Goal: Information Seeking & Learning: Learn about a topic

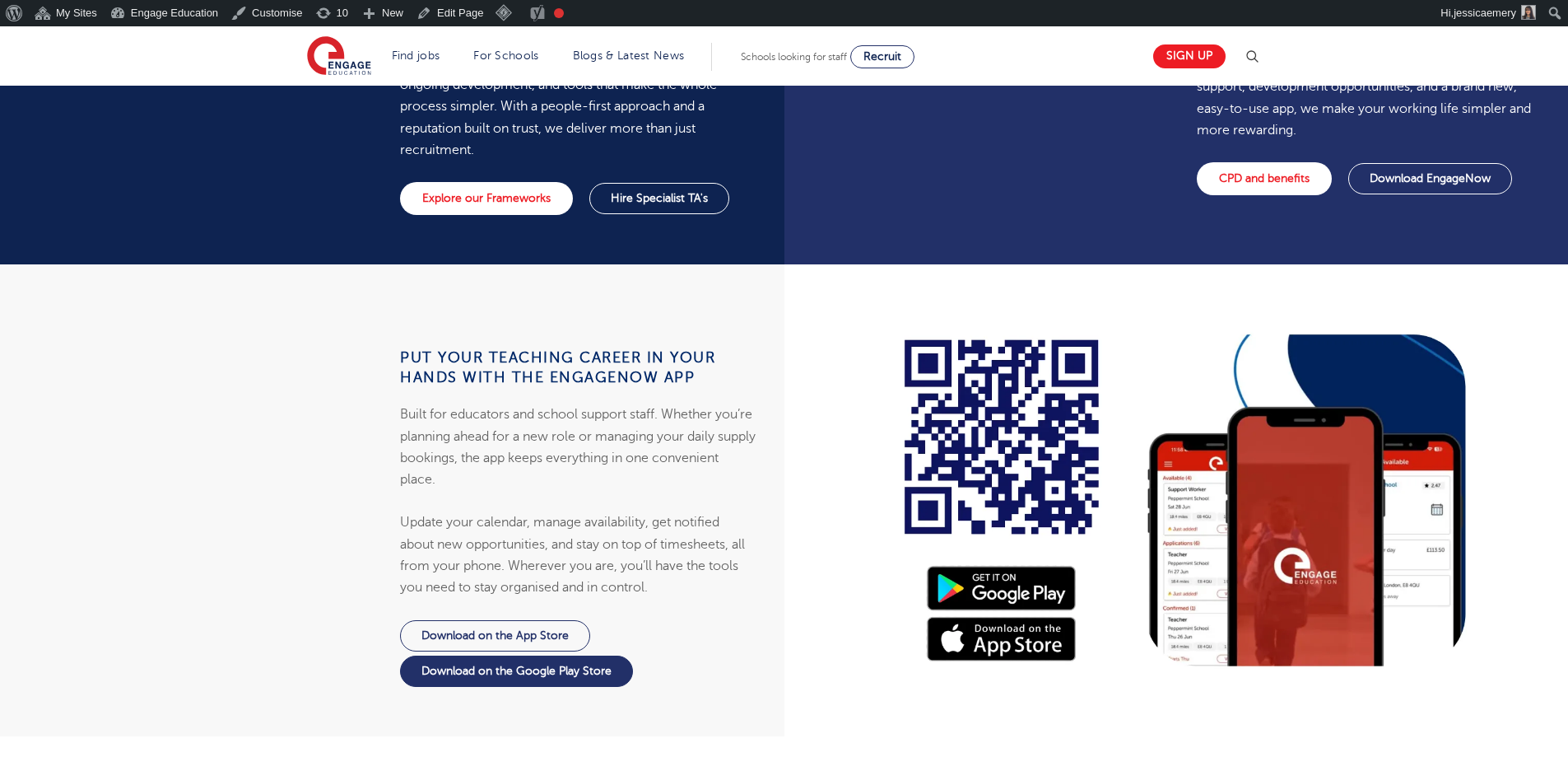
scroll to position [1317, 0]
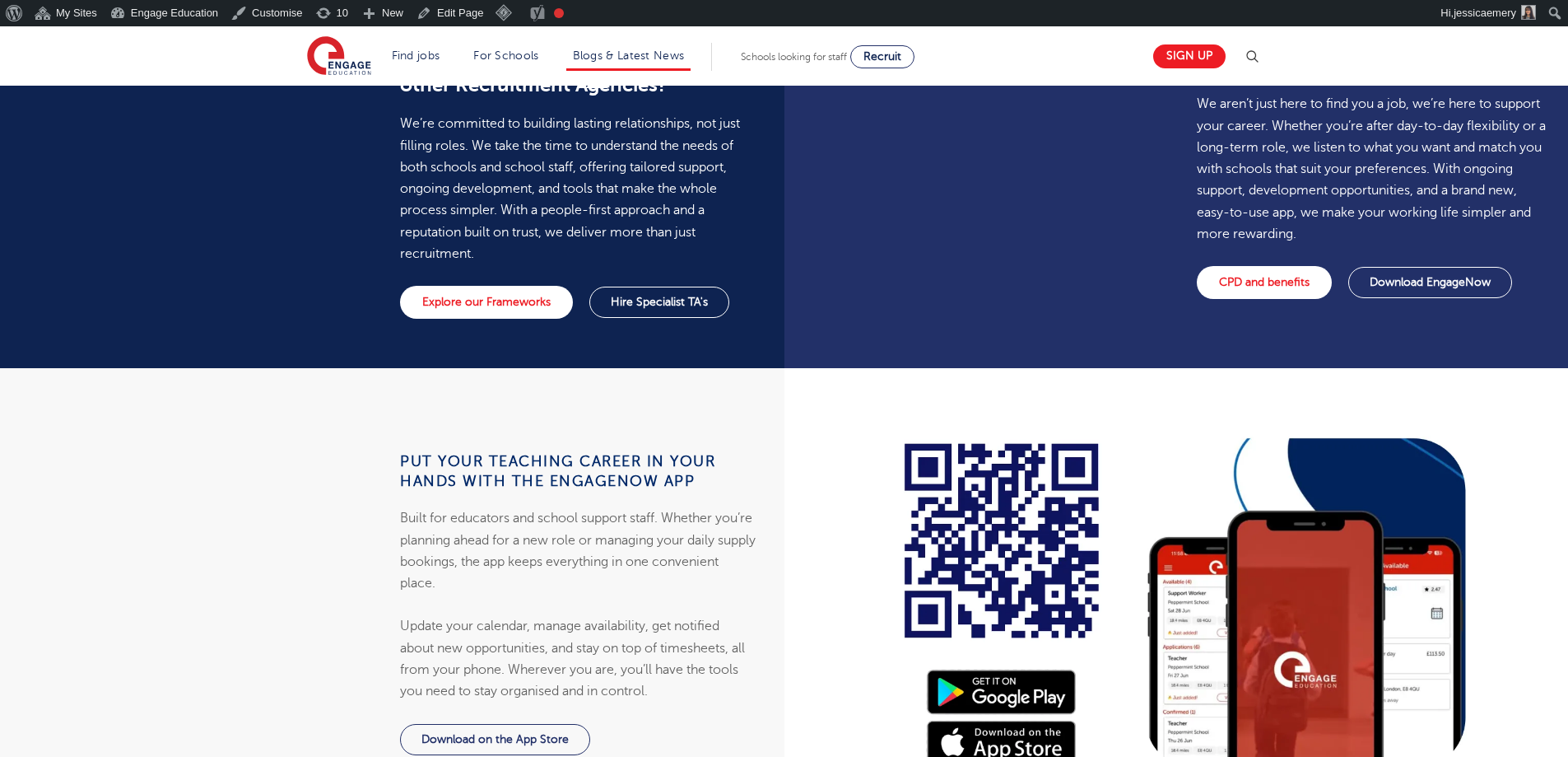
click at [671, 45] on li "Blogs & Latest News" at bounding box center [628, 57] width 125 height 28
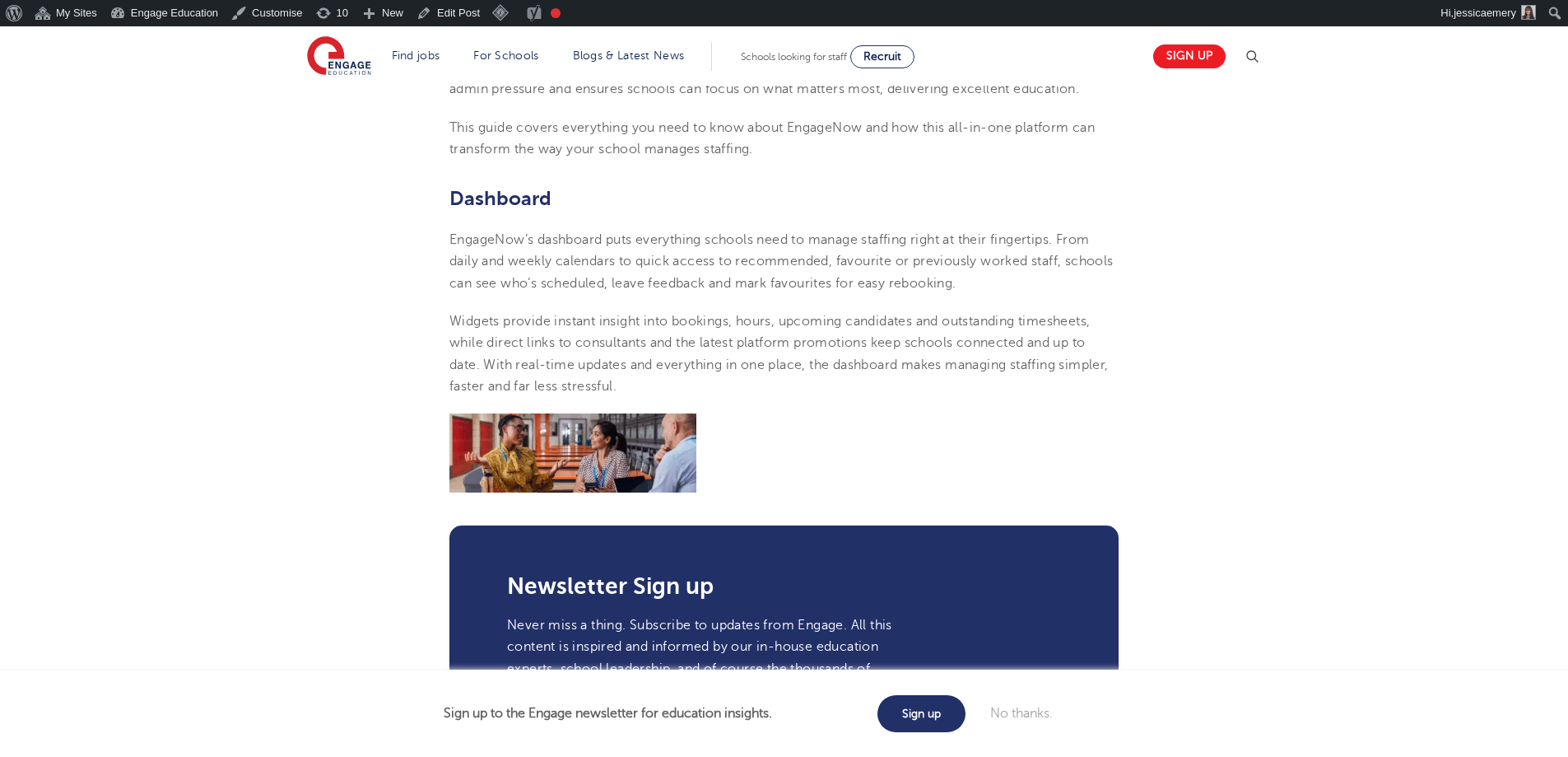
scroll to position [576, 0]
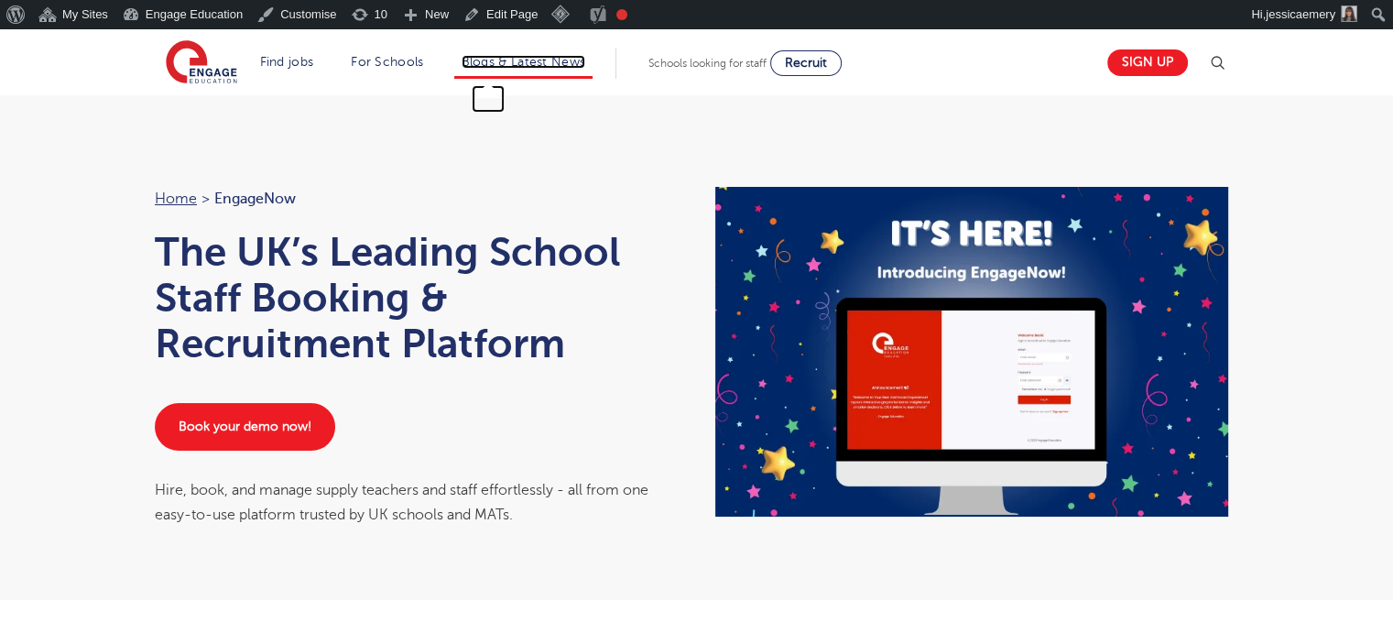
click at [553, 58] on link "Blogs & Latest News" at bounding box center [524, 62] width 125 height 14
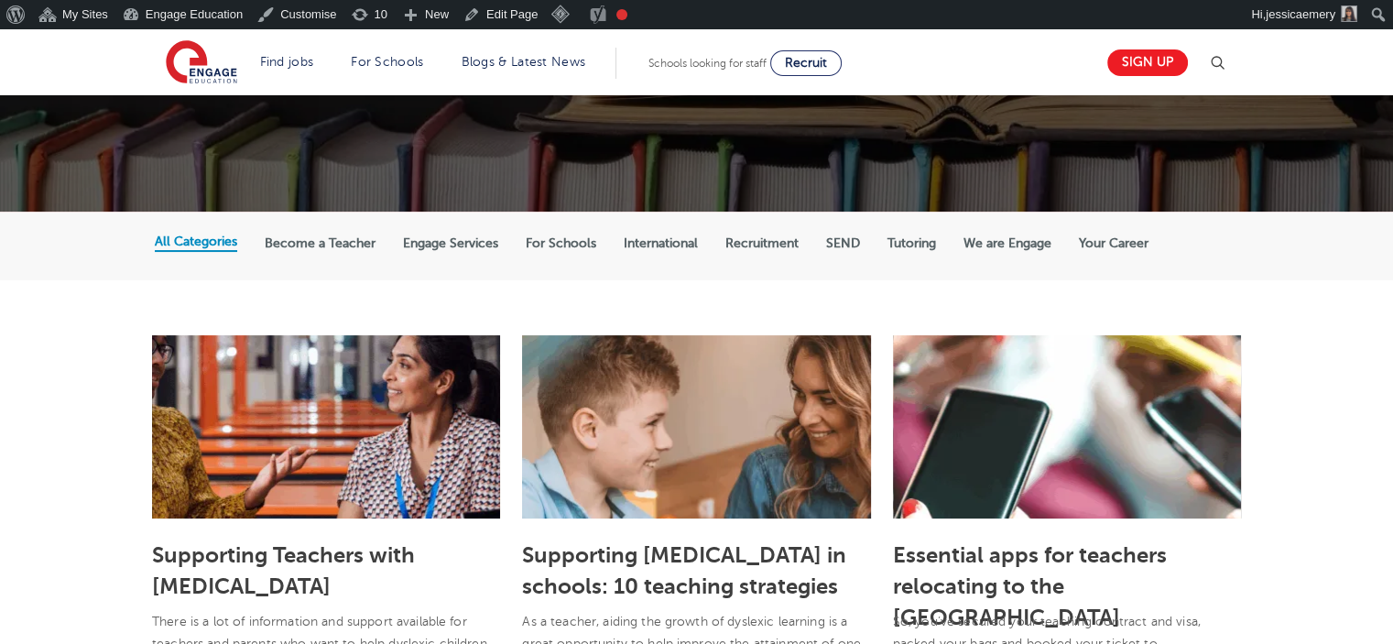
scroll to position [366, 0]
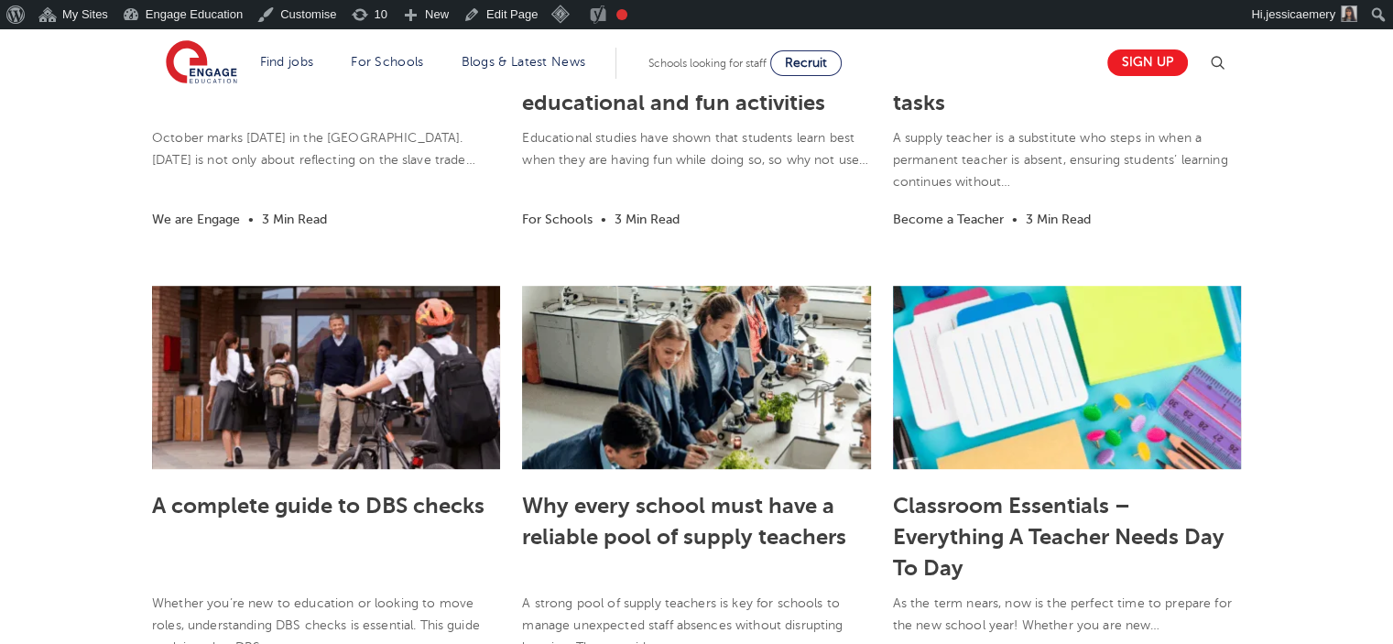
scroll to position [1282, 0]
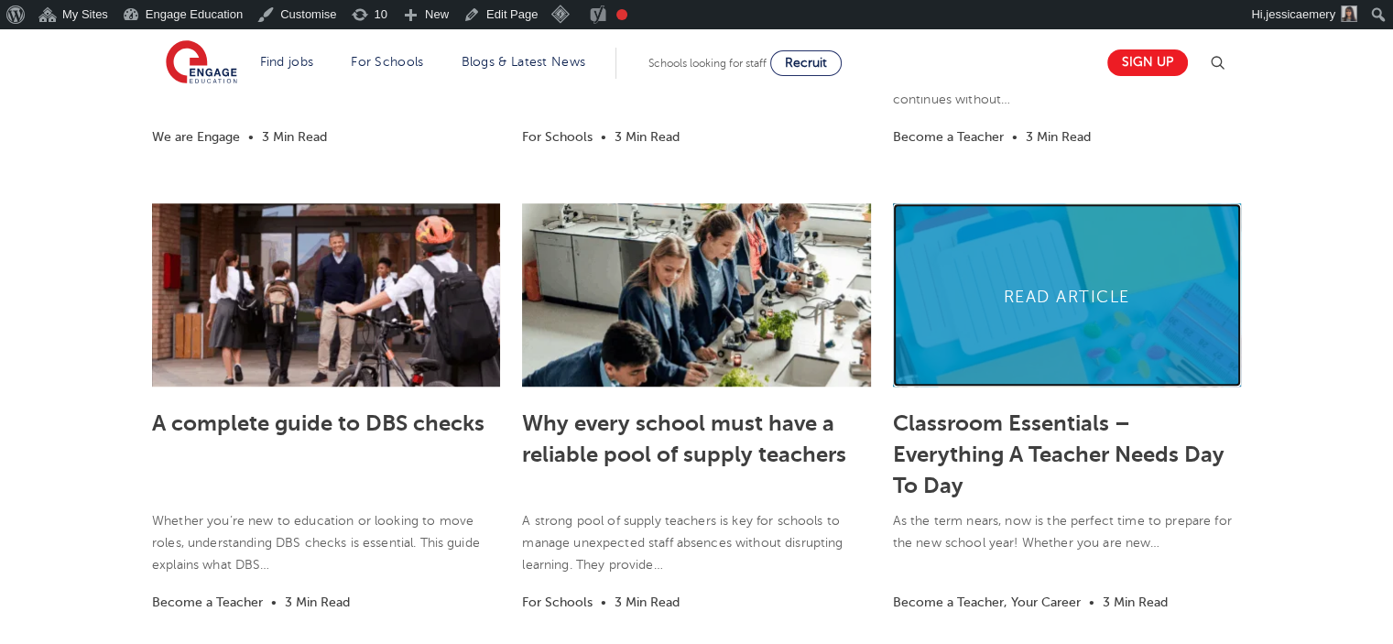
click at [1025, 343] on link at bounding box center [1067, 294] width 348 height 183
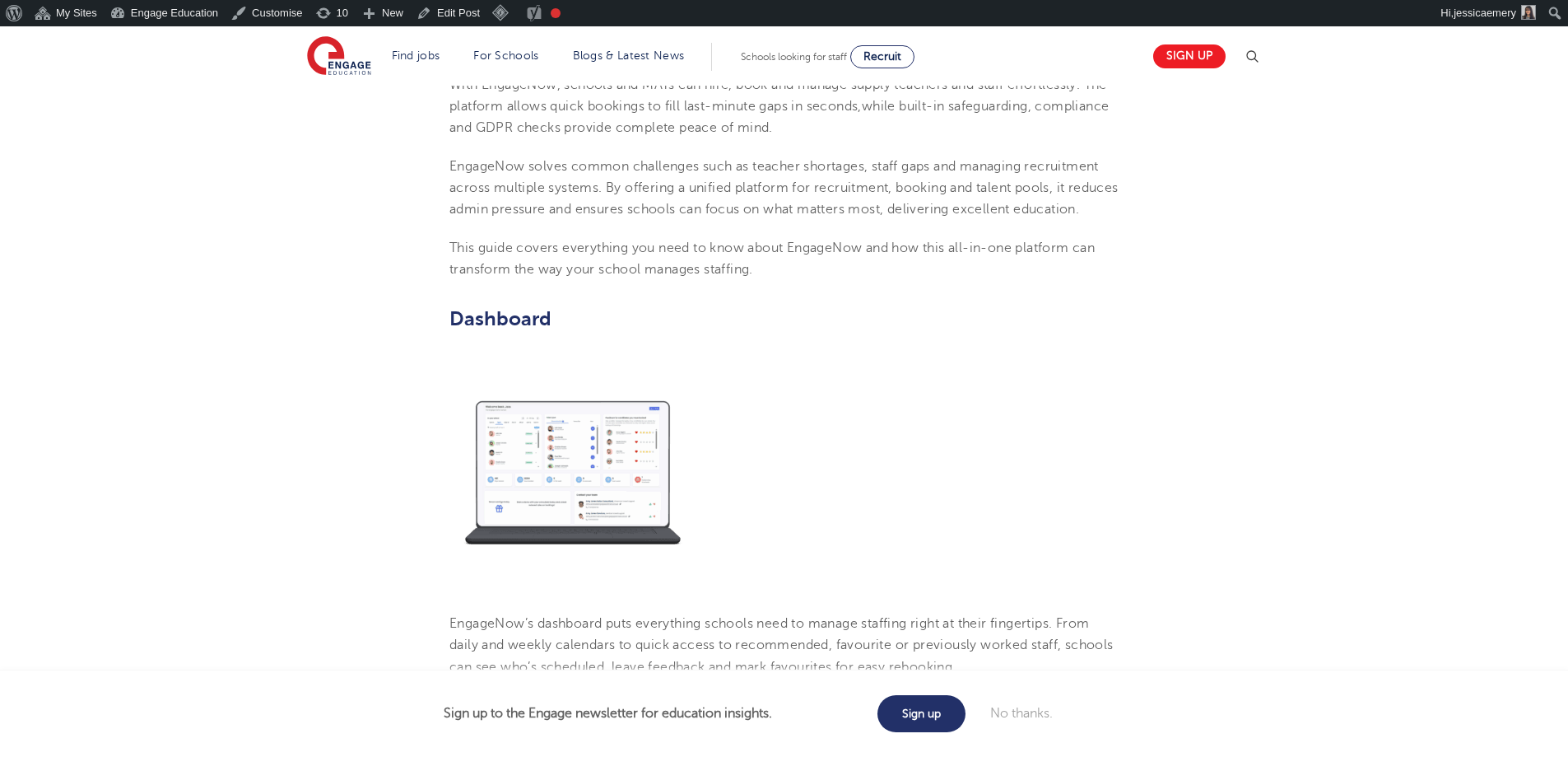
scroll to position [741, 0]
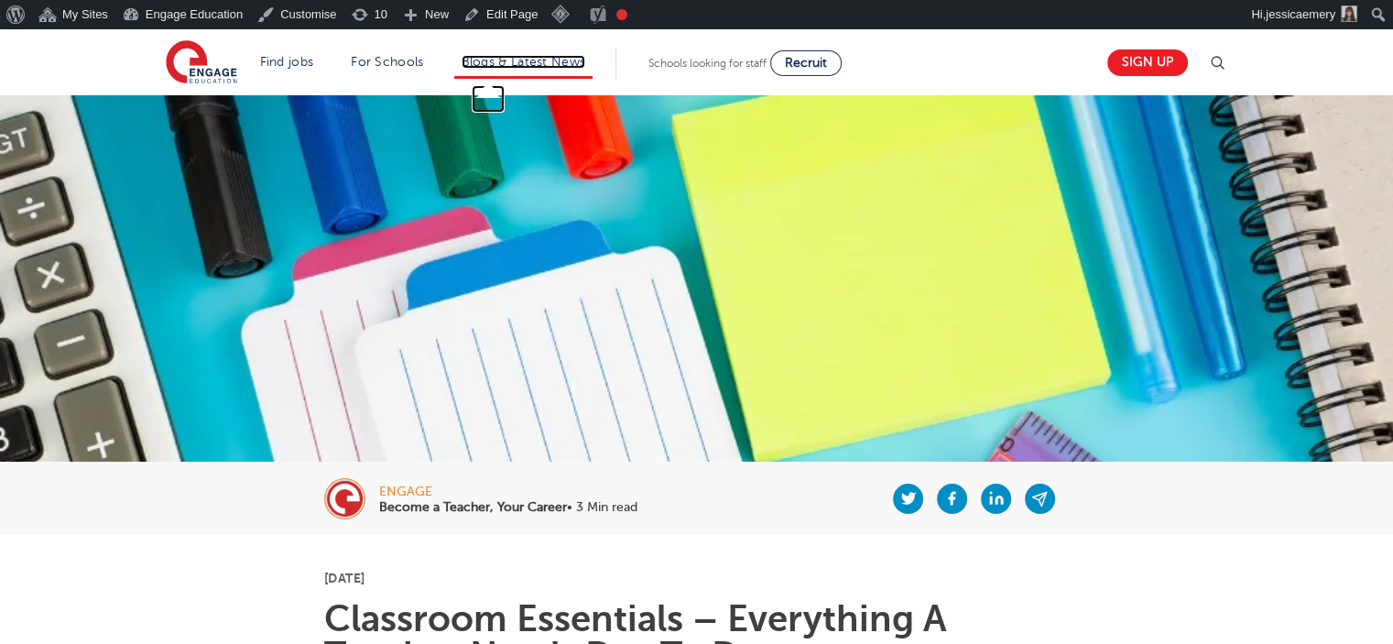
click at [528, 57] on link "Blogs & Latest News" at bounding box center [524, 62] width 125 height 14
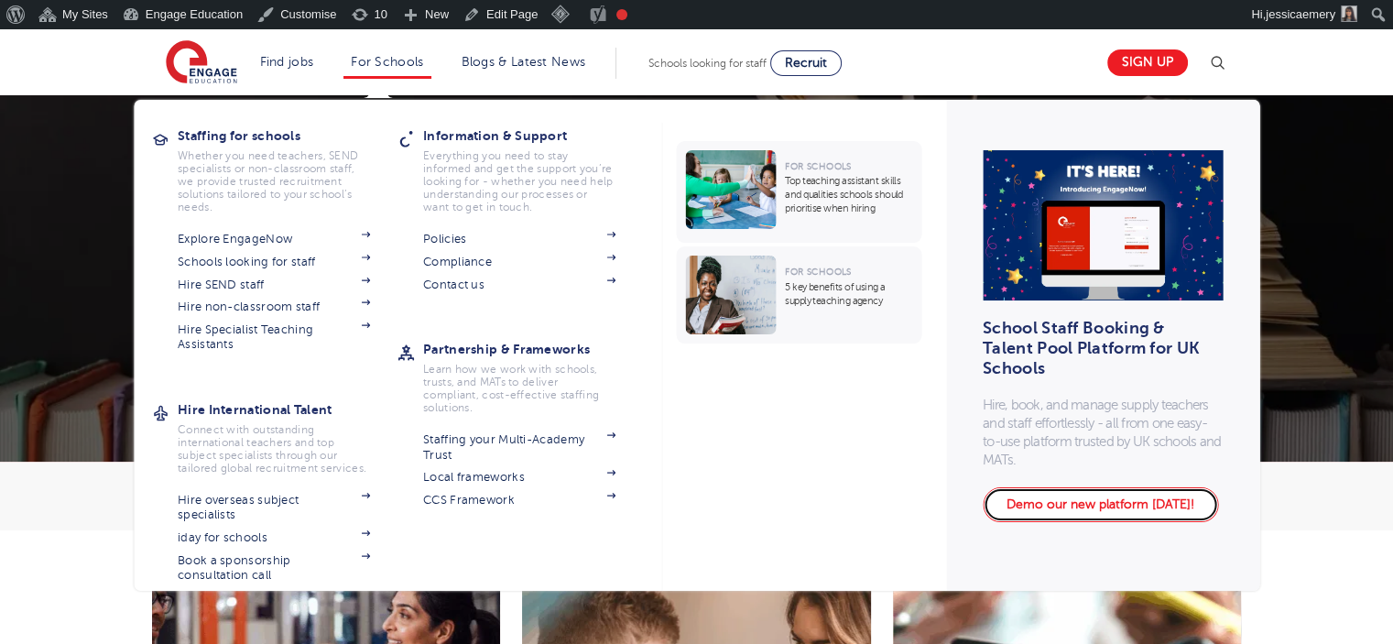
click at [1153, 506] on link "Demo our new platform [DATE]!" at bounding box center [1100, 504] width 235 height 35
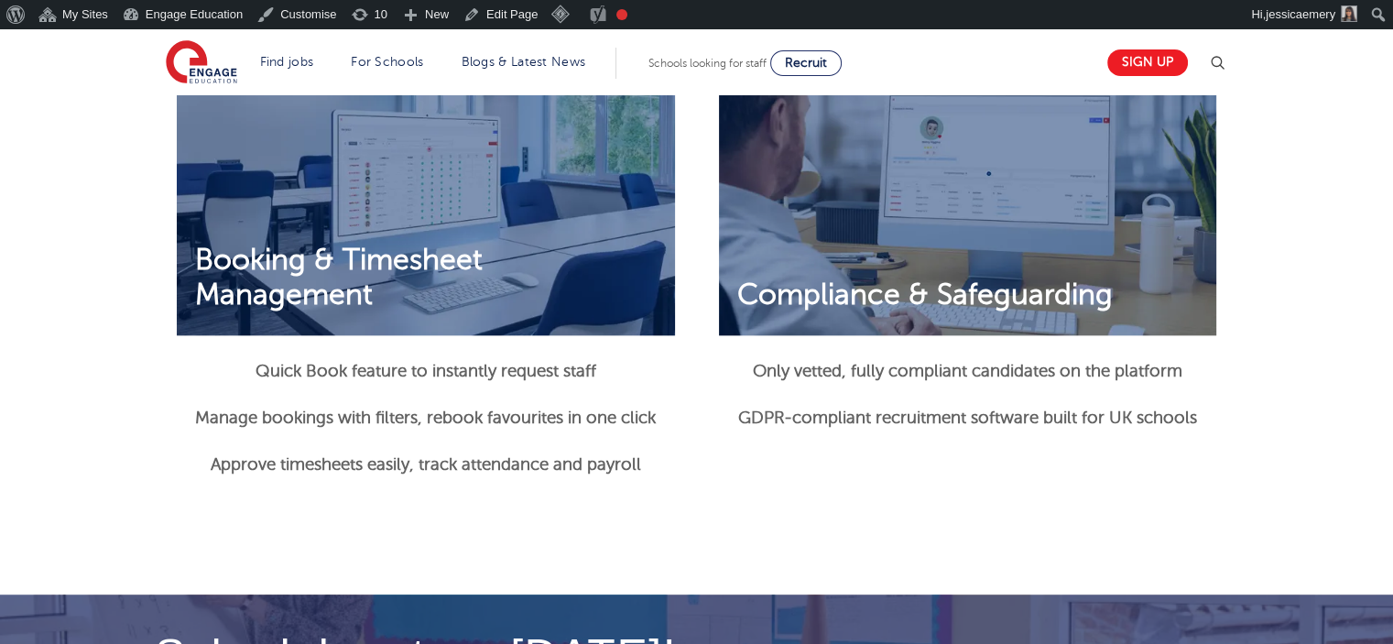
scroll to position [2015, 0]
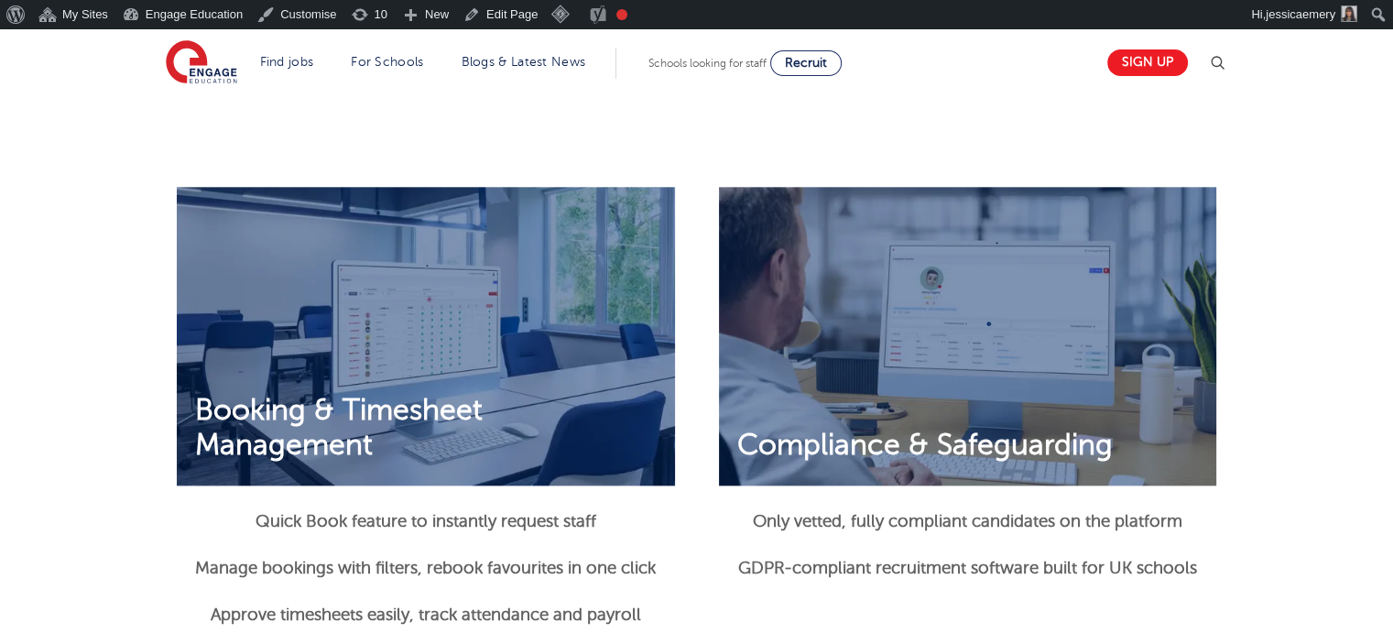
click at [411, 327] on img at bounding box center [426, 336] width 498 height 299
click at [945, 313] on img at bounding box center [968, 336] width 498 height 299
click at [461, 533] on p "Quick Book feature to instantly request staff" at bounding box center [426, 521] width 498 height 28
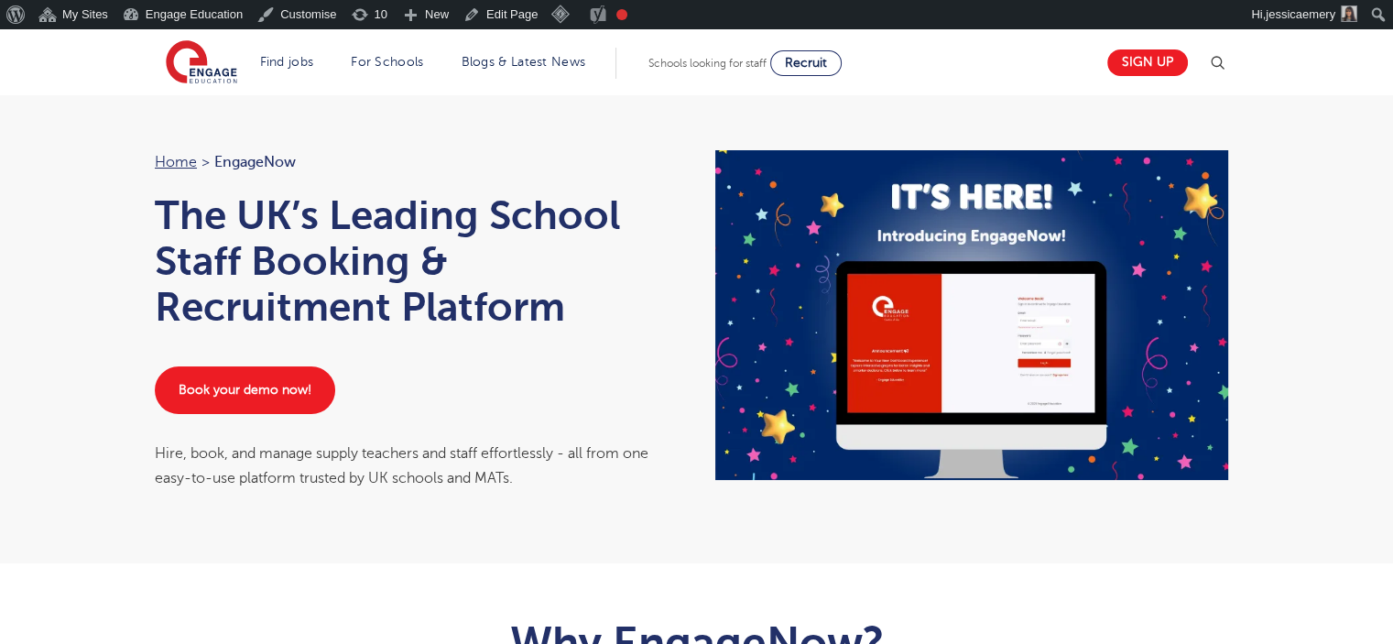
scroll to position [0, 0]
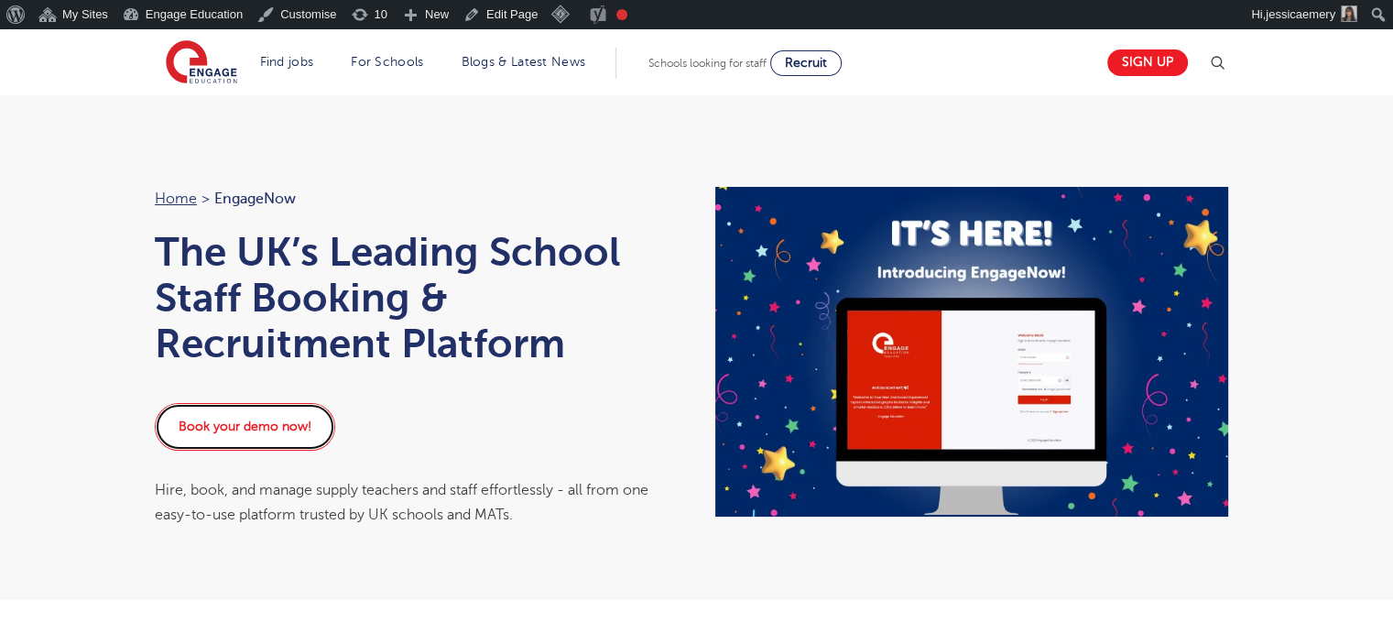
click at [254, 421] on link "Book your demo now!" at bounding box center [245, 427] width 180 height 48
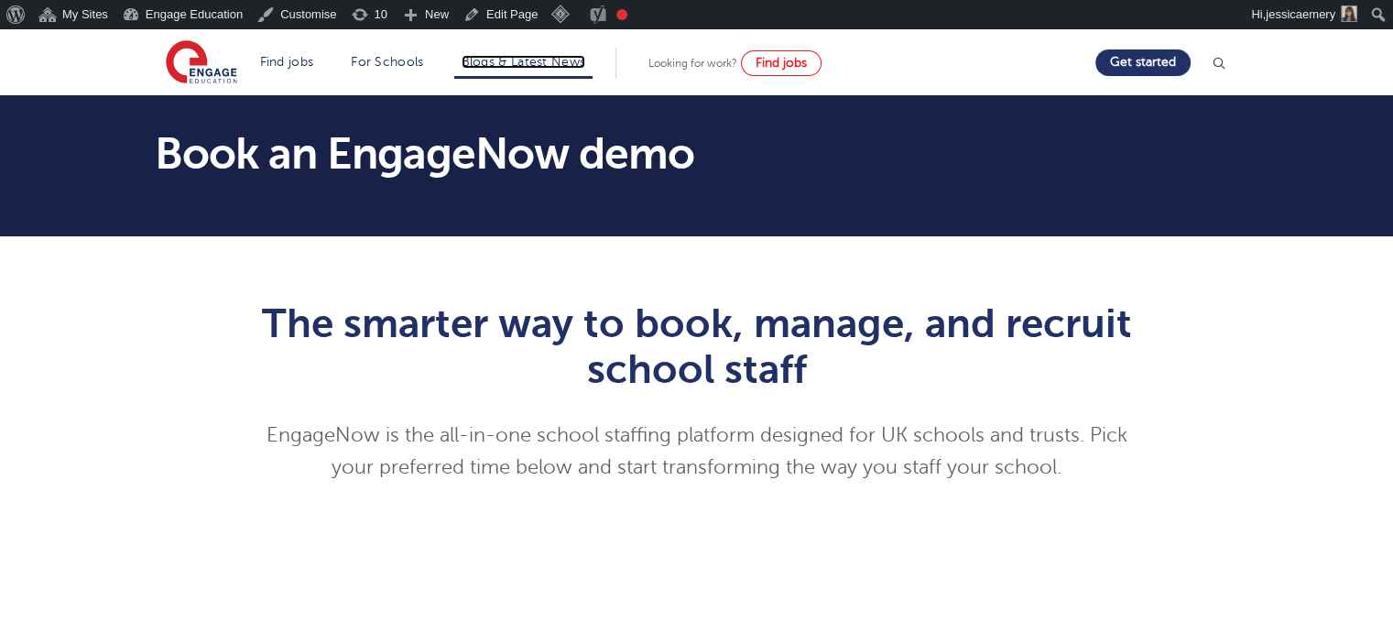
click at [541, 61] on link "Blogs & Latest News" at bounding box center [524, 62] width 125 height 14
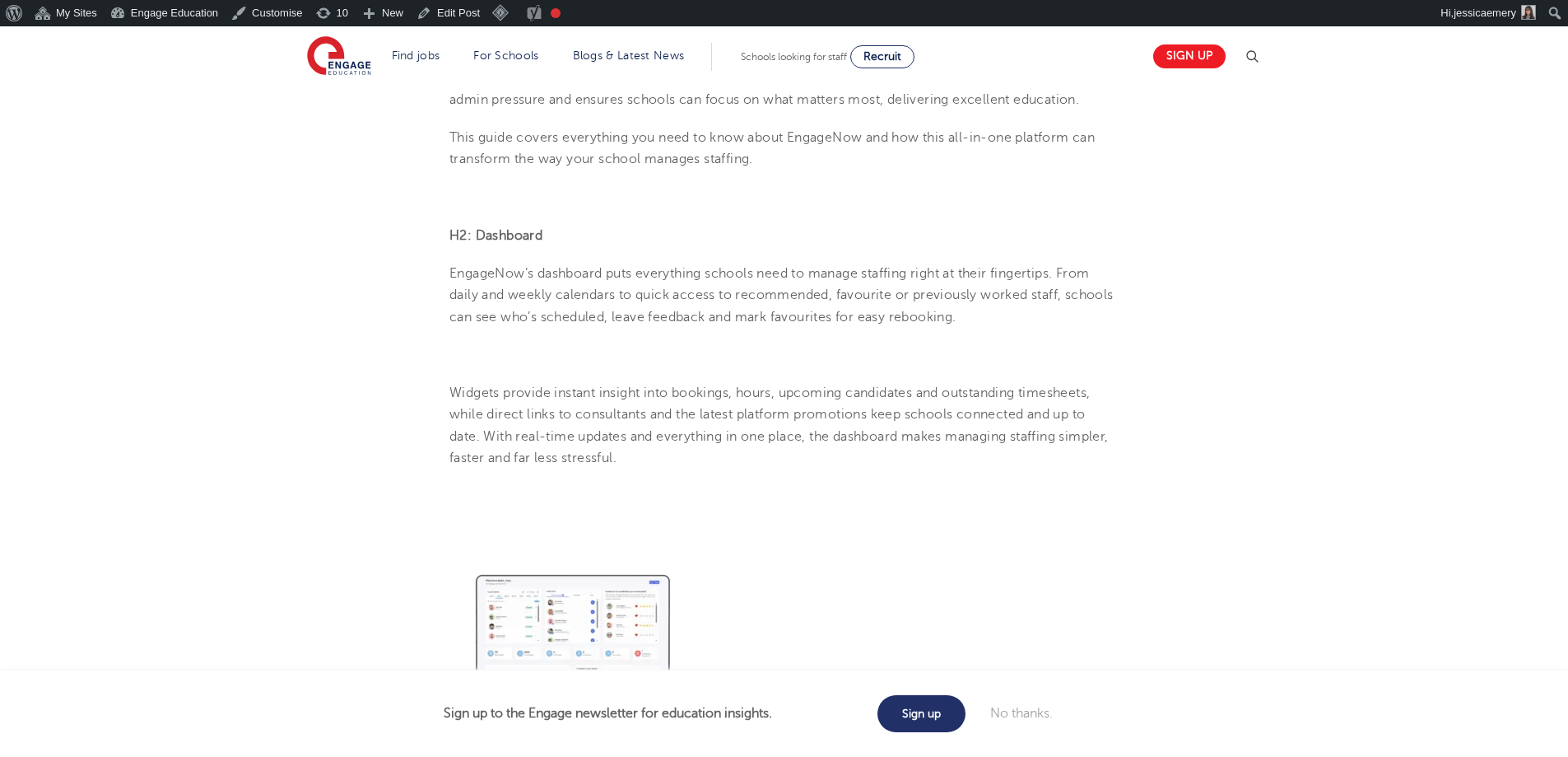
scroll to position [824, 0]
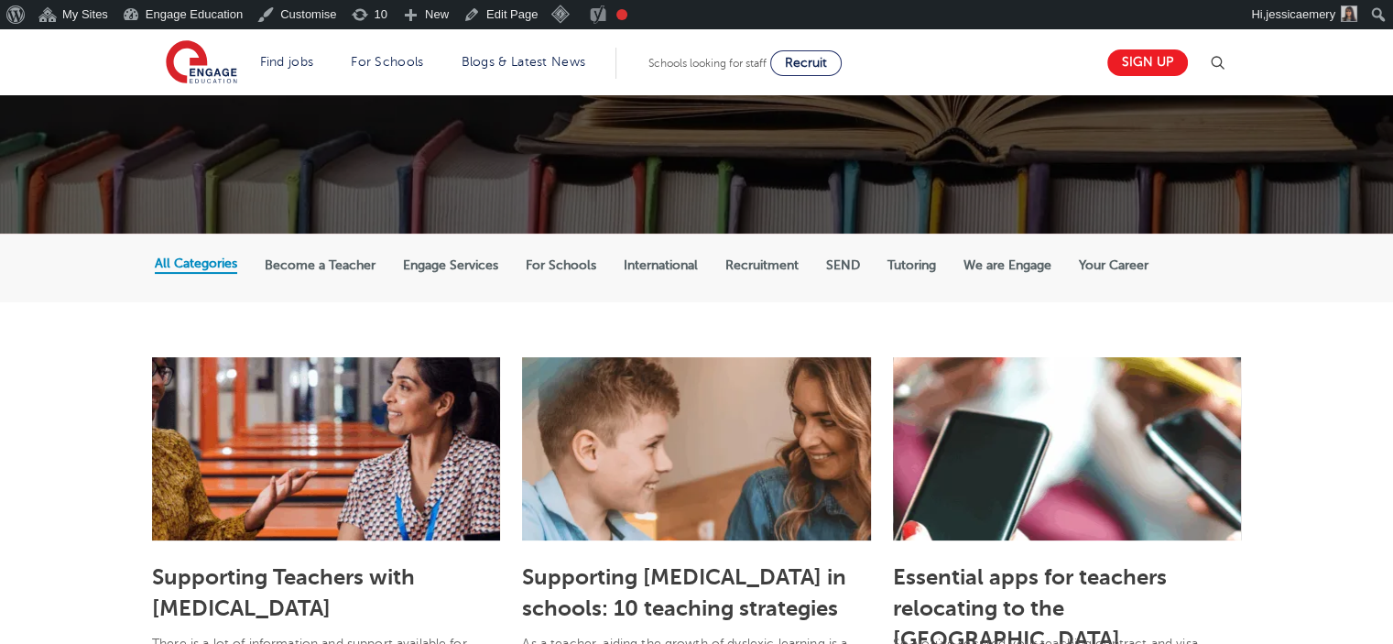
scroll to position [275, 0]
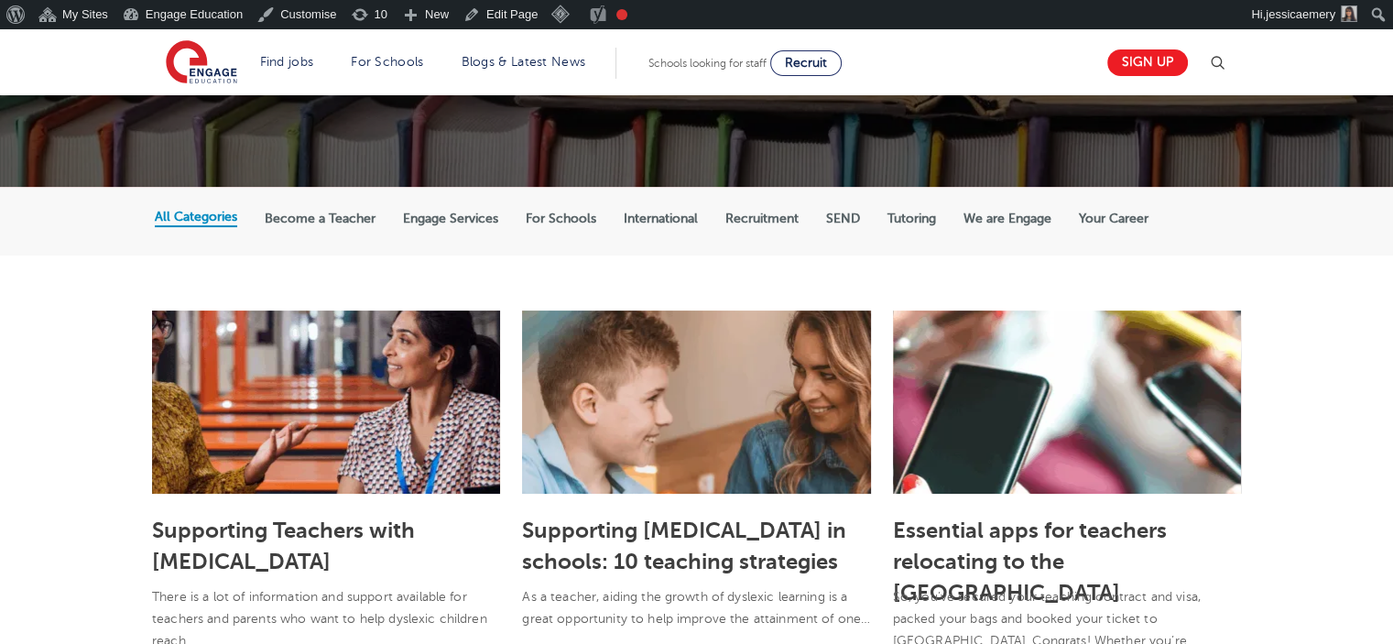
click at [553, 218] on label "For Schools" at bounding box center [561, 219] width 71 height 16
click at [0, 0] on input "For Schools" at bounding box center [0, 0] width 0 height 0
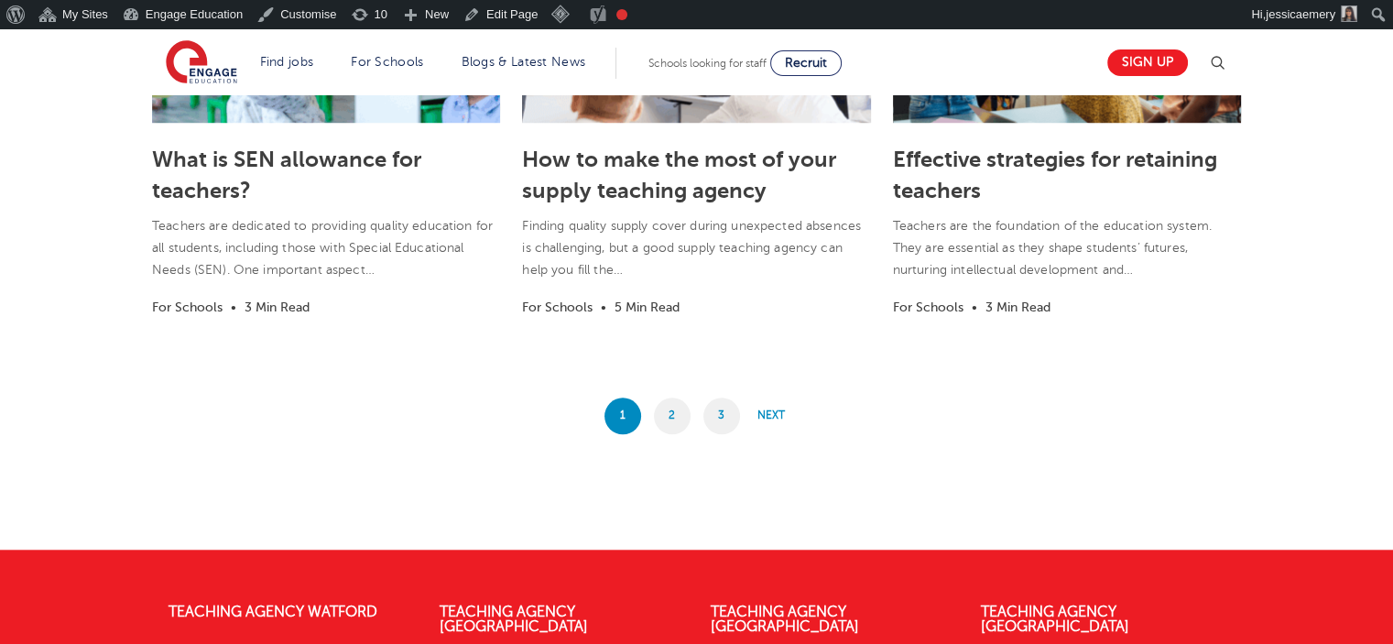
scroll to position [1557, 0]
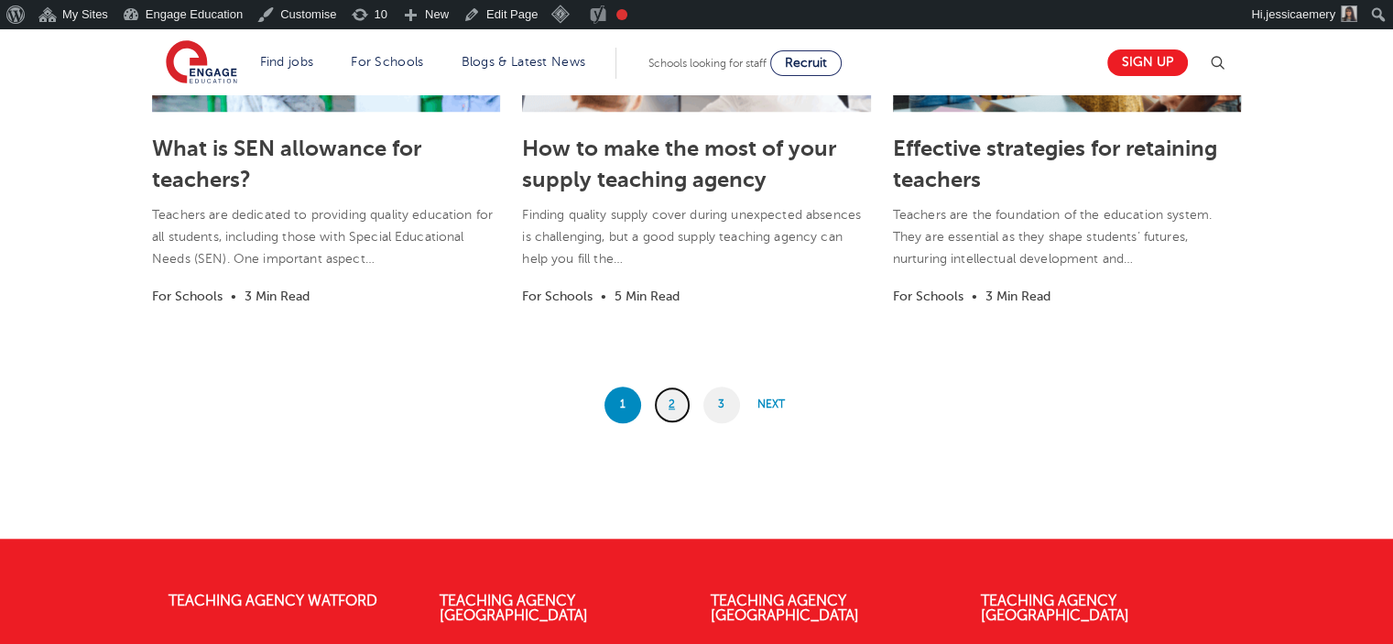
click at [669, 408] on link "2" at bounding box center [672, 405] width 37 height 37
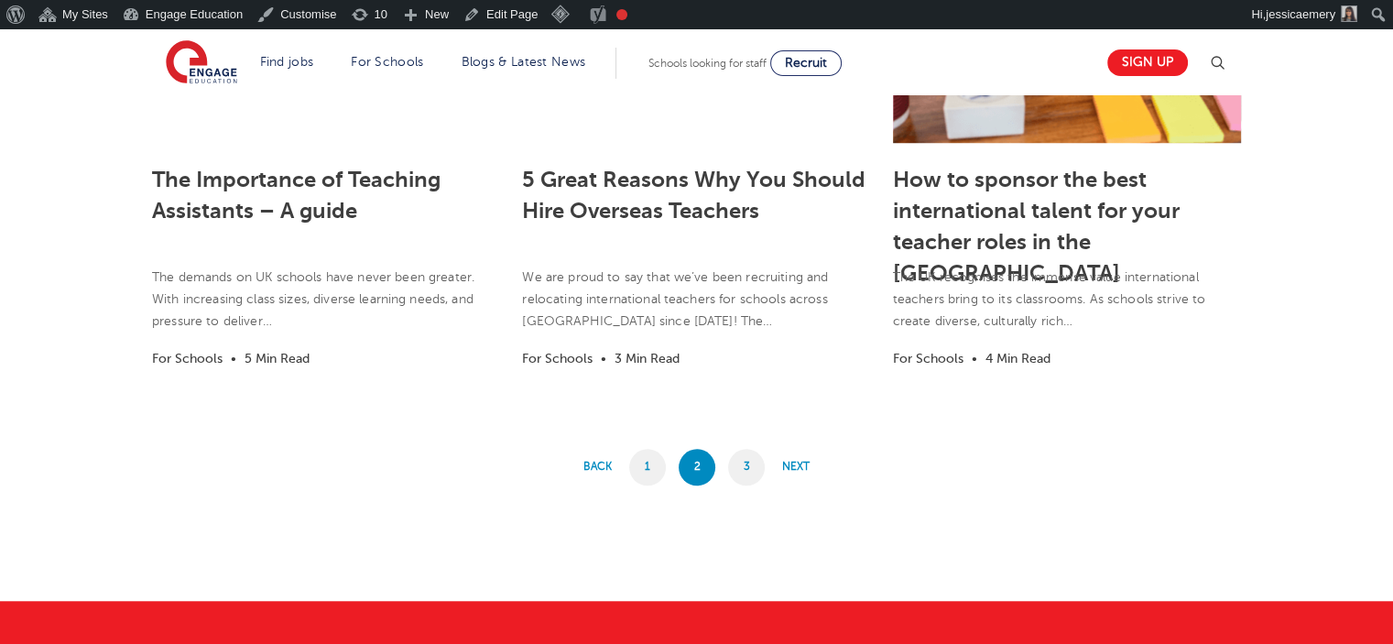
scroll to position [1282, 0]
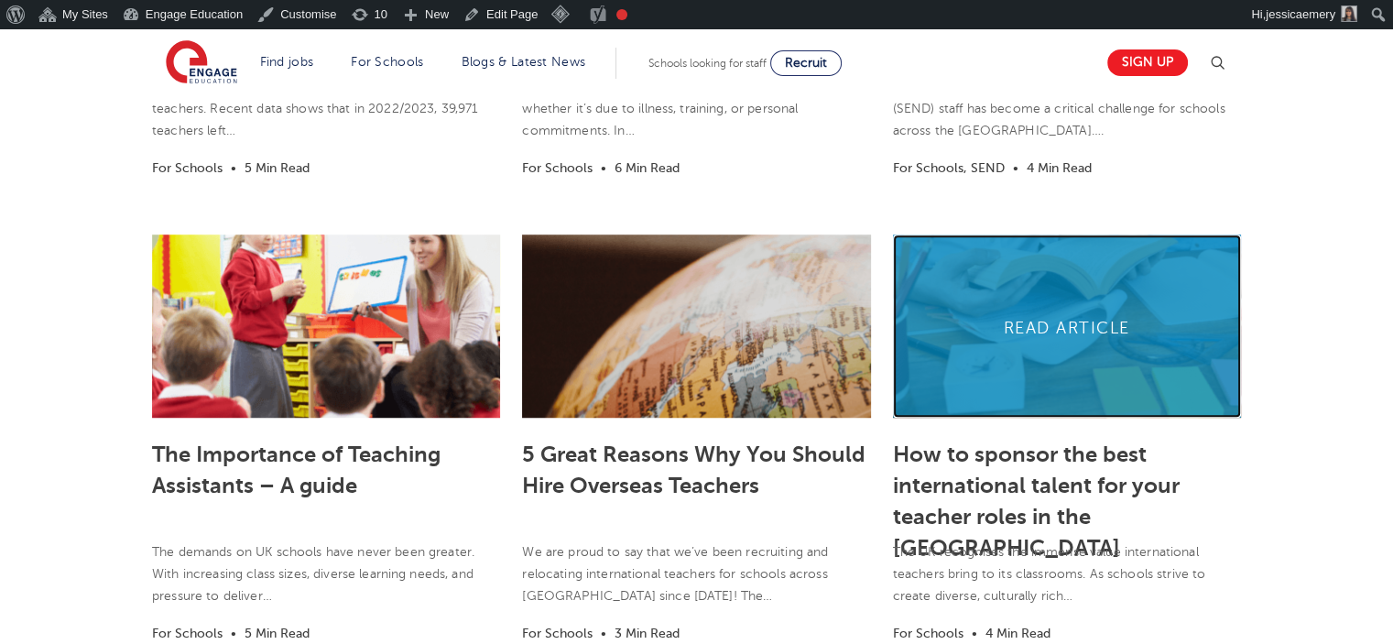
click at [1018, 358] on link at bounding box center [1067, 325] width 348 height 183
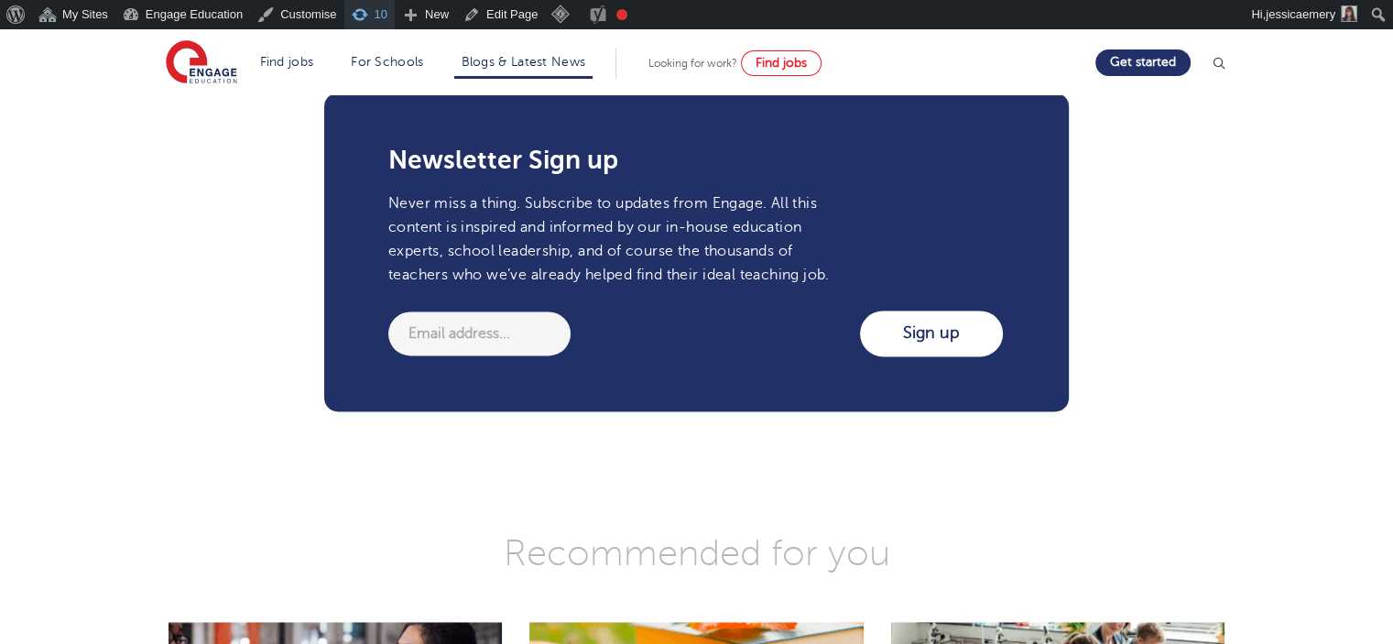
scroll to position [2748, 0]
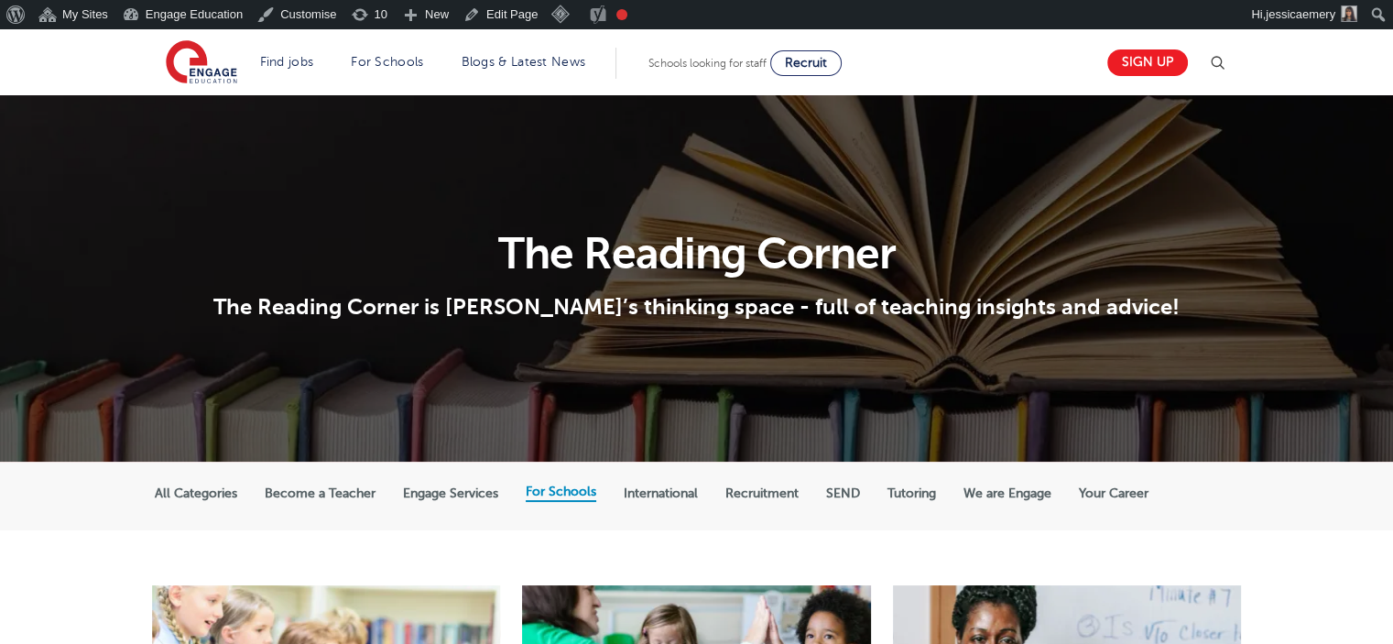
click at [333, 496] on label "Become a Teacher" at bounding box center [320, 493] width 111 height 16
click at [0, 0] on input "Become a Teacher" at bounding box center [0, 0] width 0 height 0
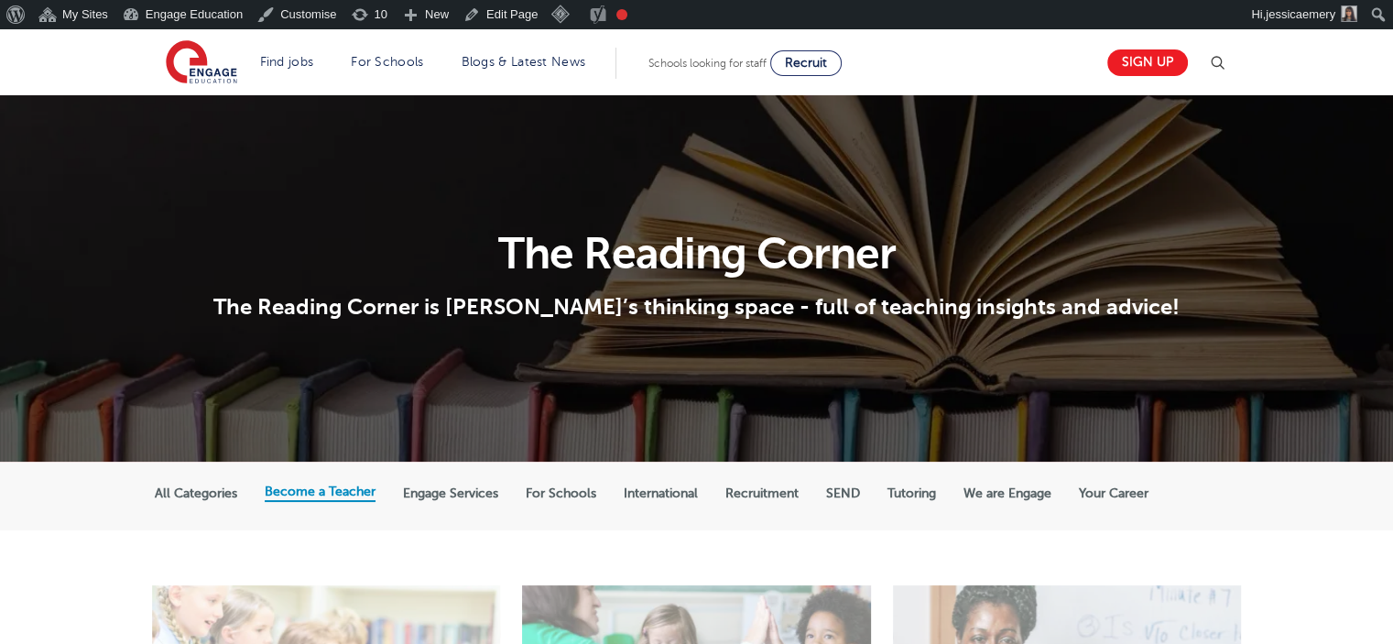
scroll to position [458, 0]
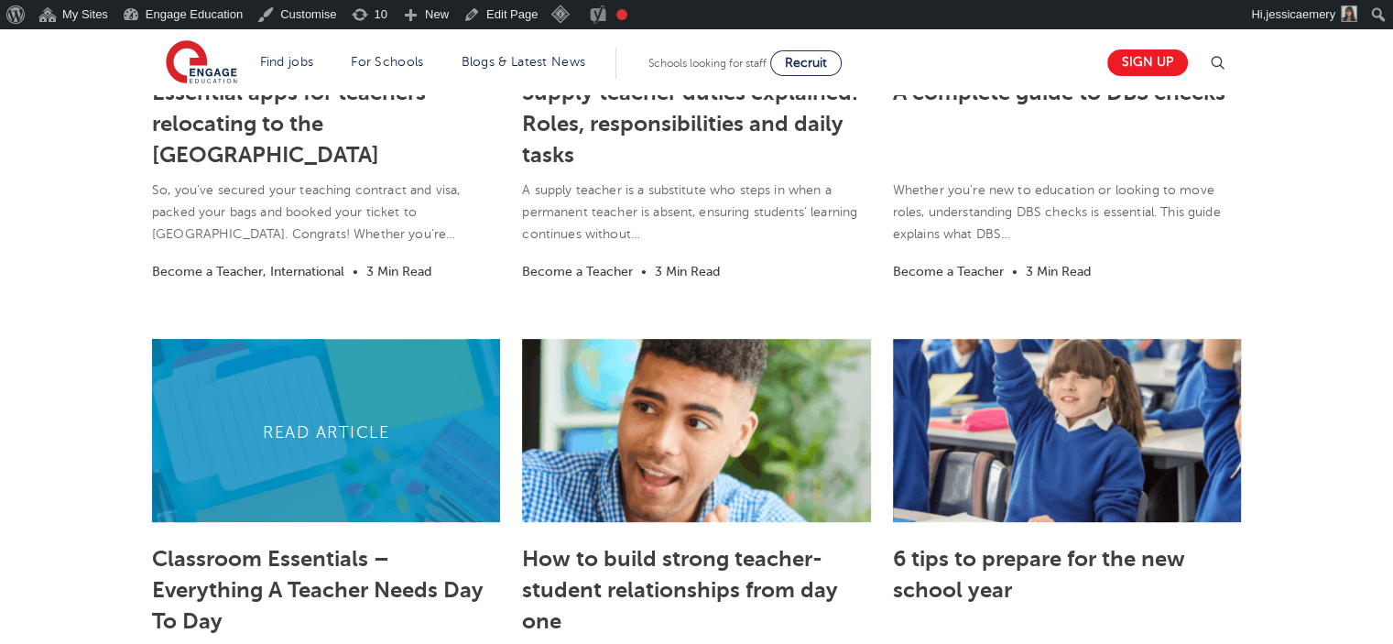
scroll to position [733, 0]
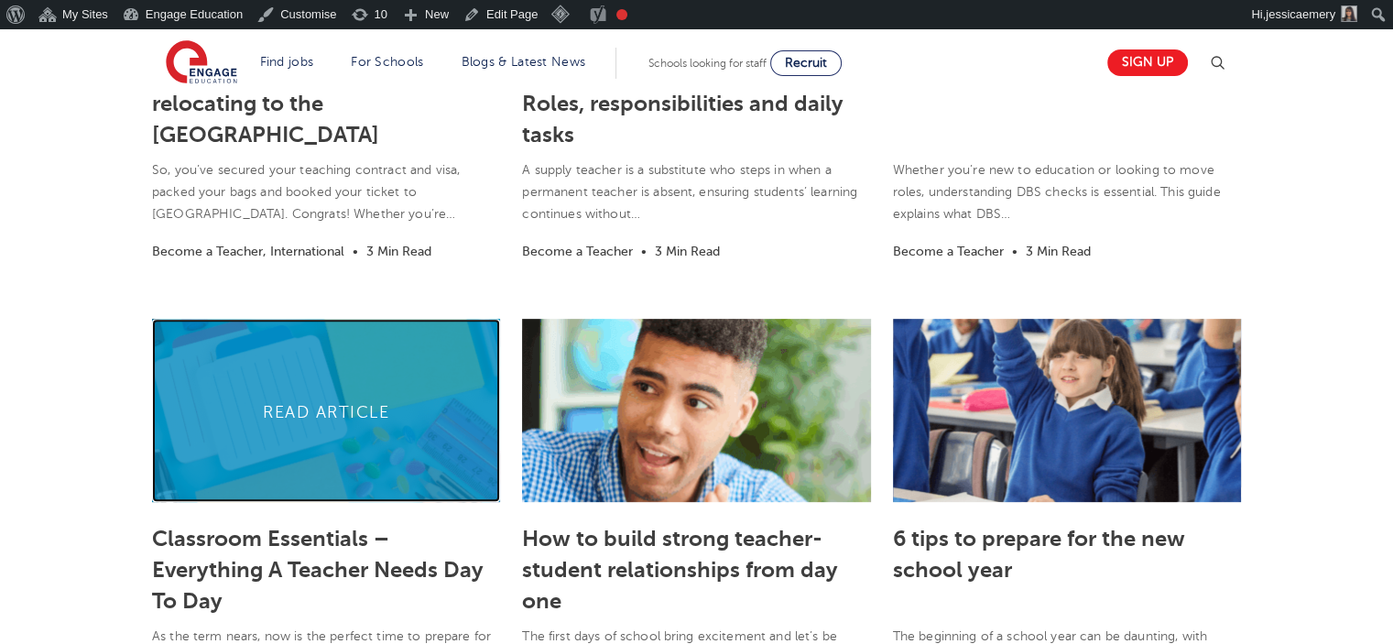
click at [388, 433] on link at bounding box center [326, 410] width 348 height 183
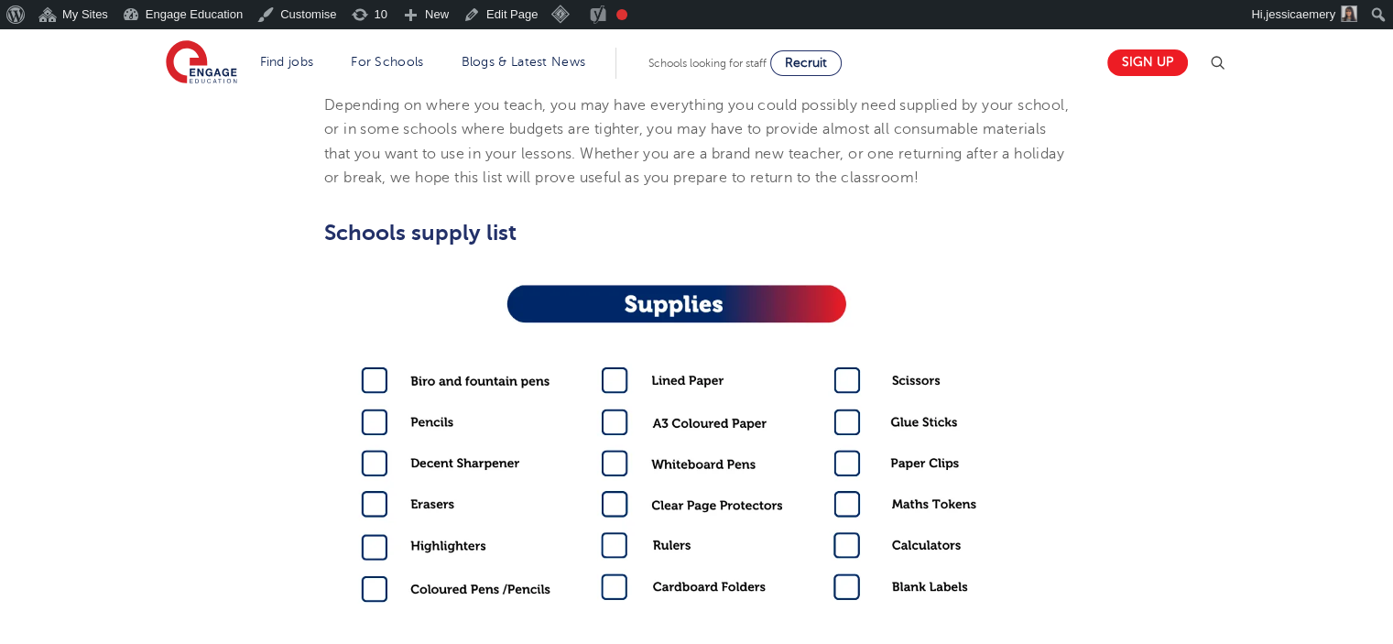
scroll to position [733, 0]
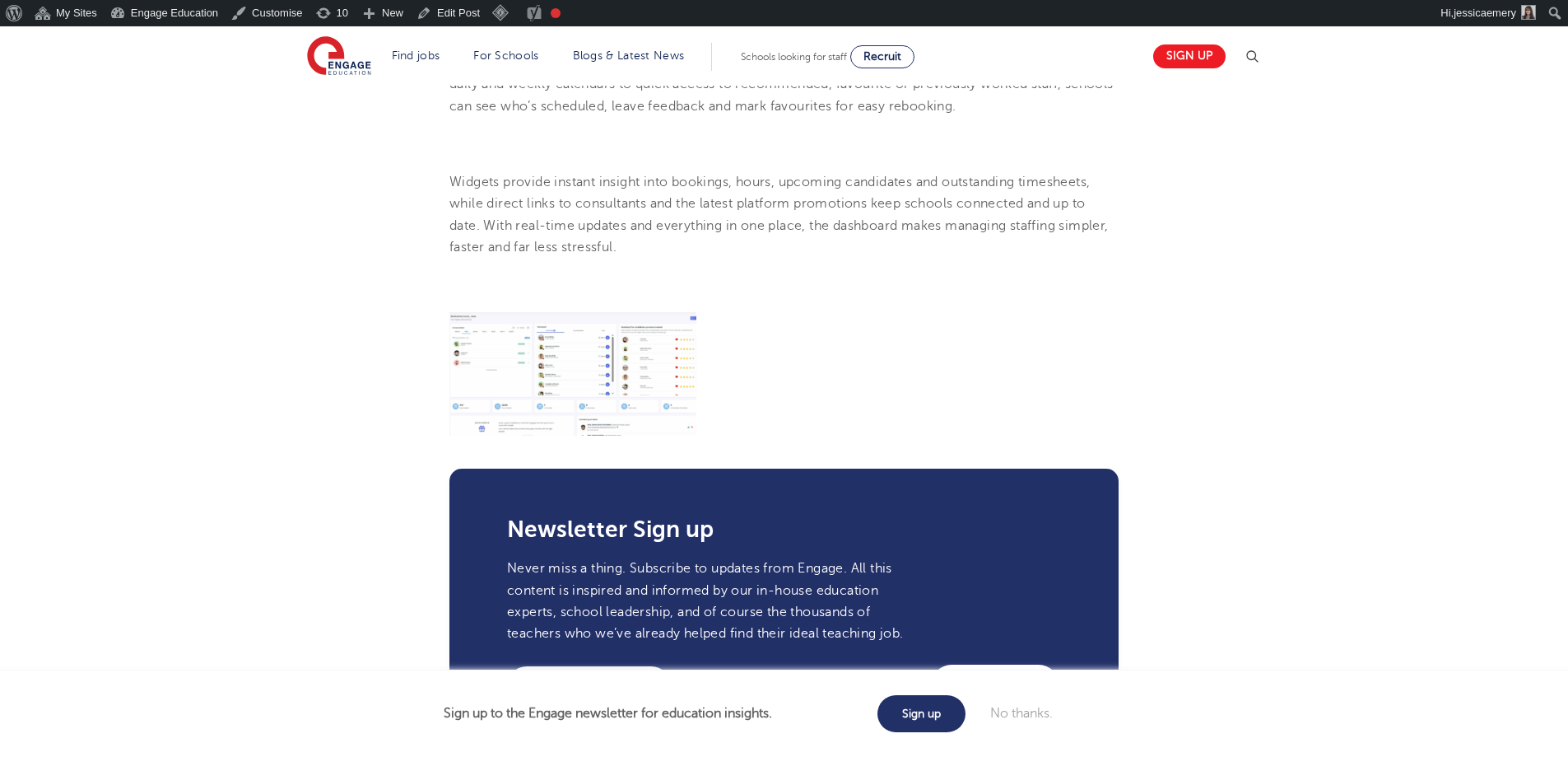
scroll to position [988, 0]
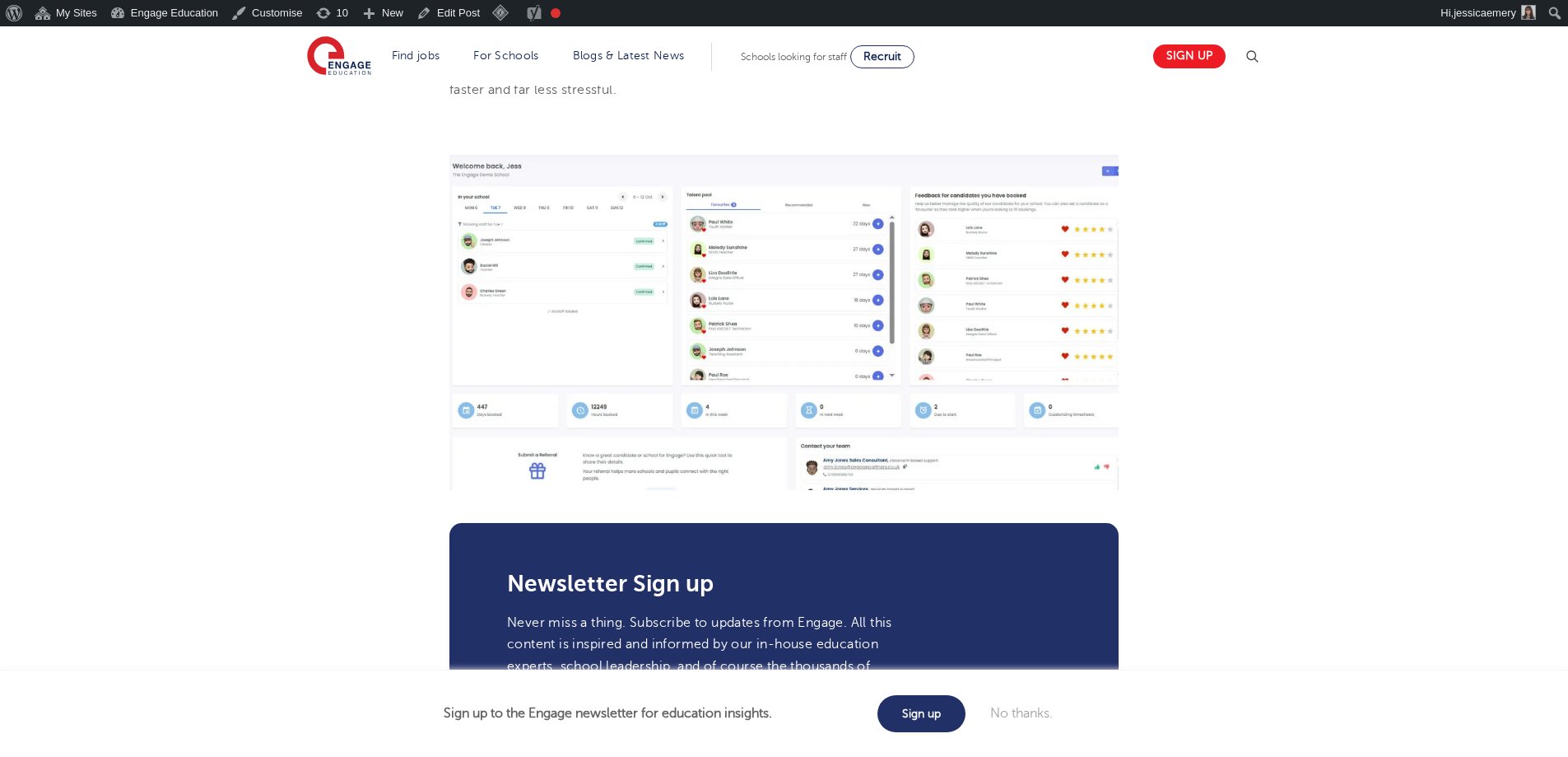
scroll to position [1071, 0]
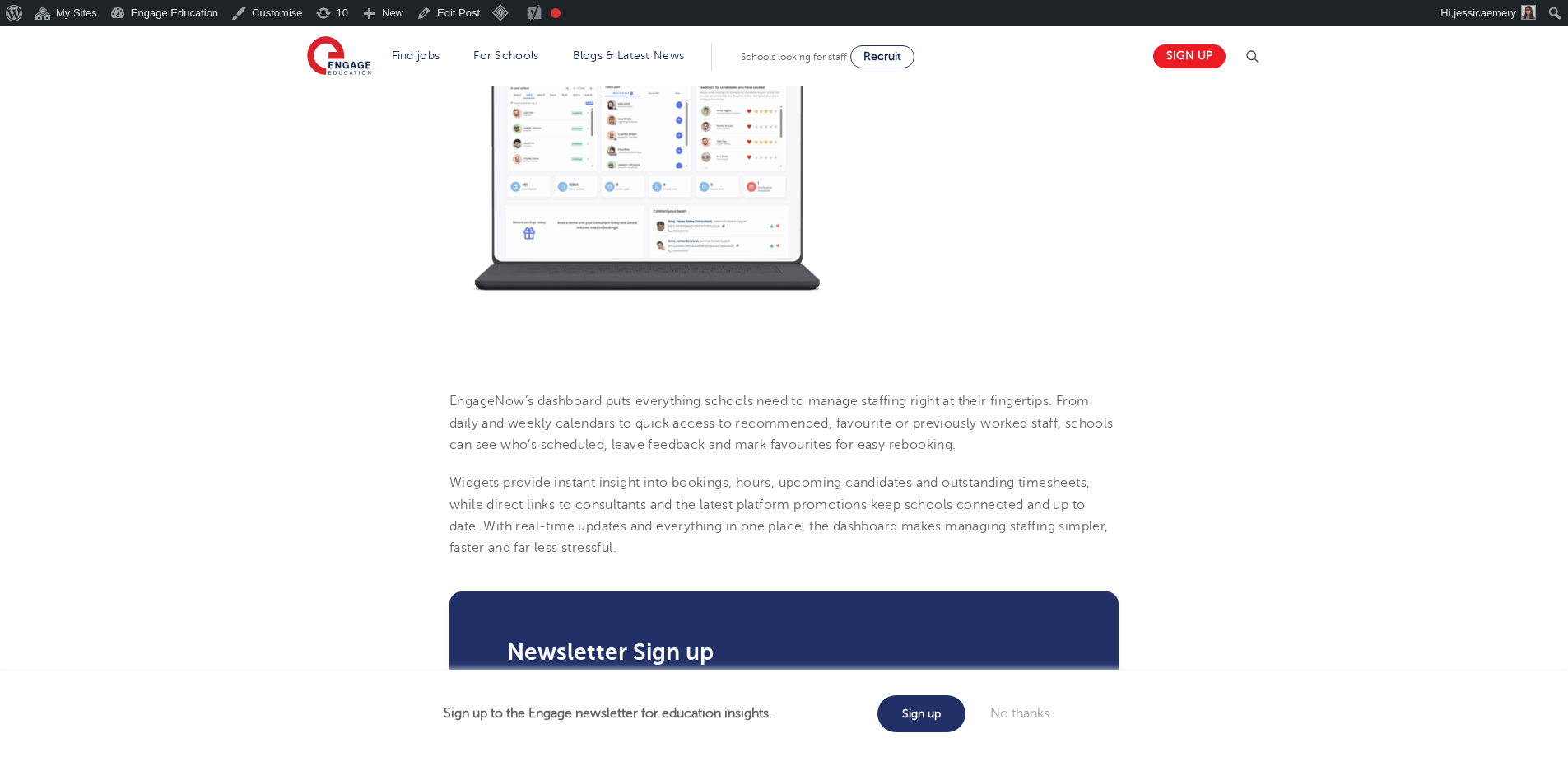
scroll to position [824, 0]
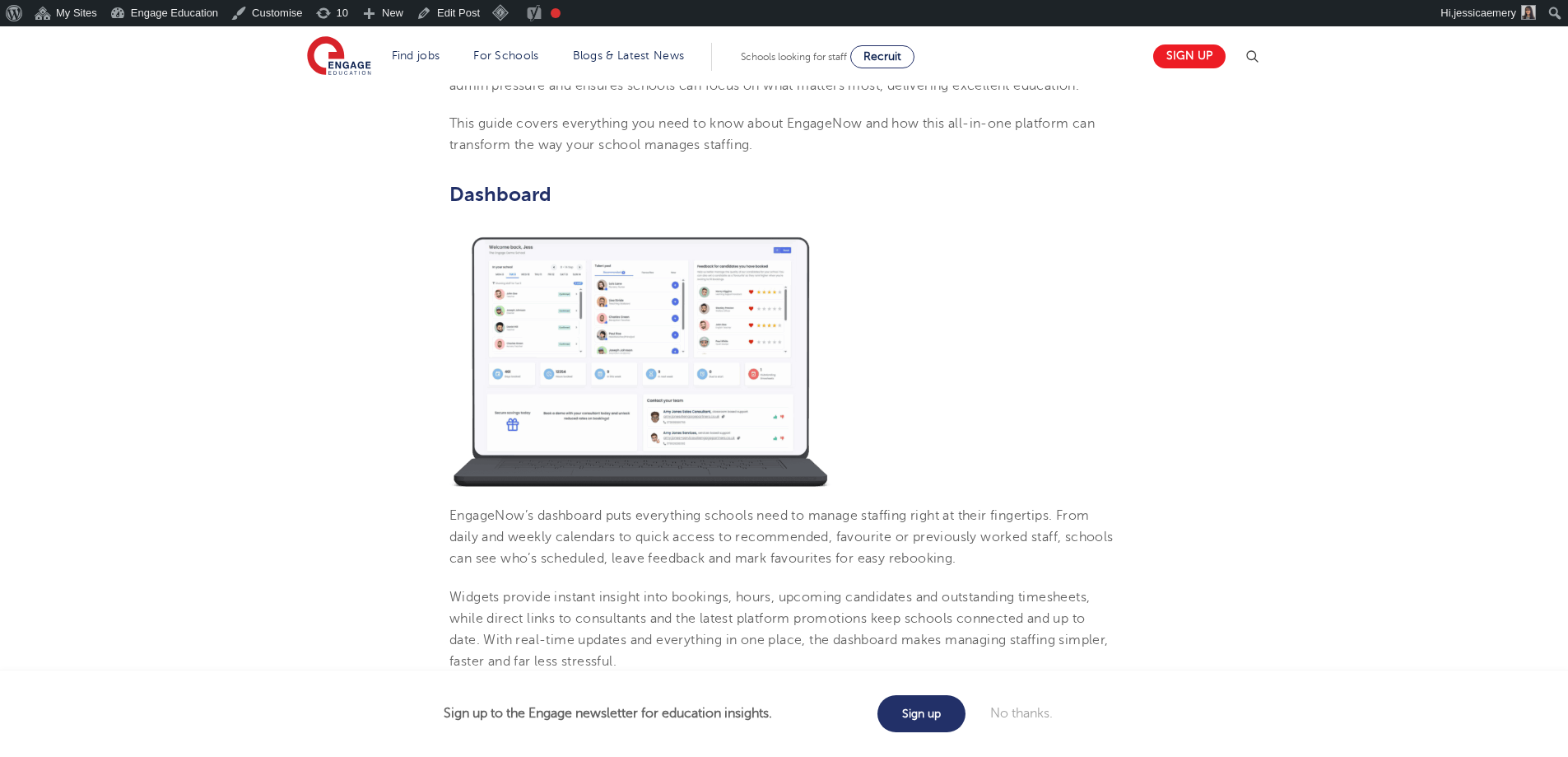
scroll to position [824, 0]
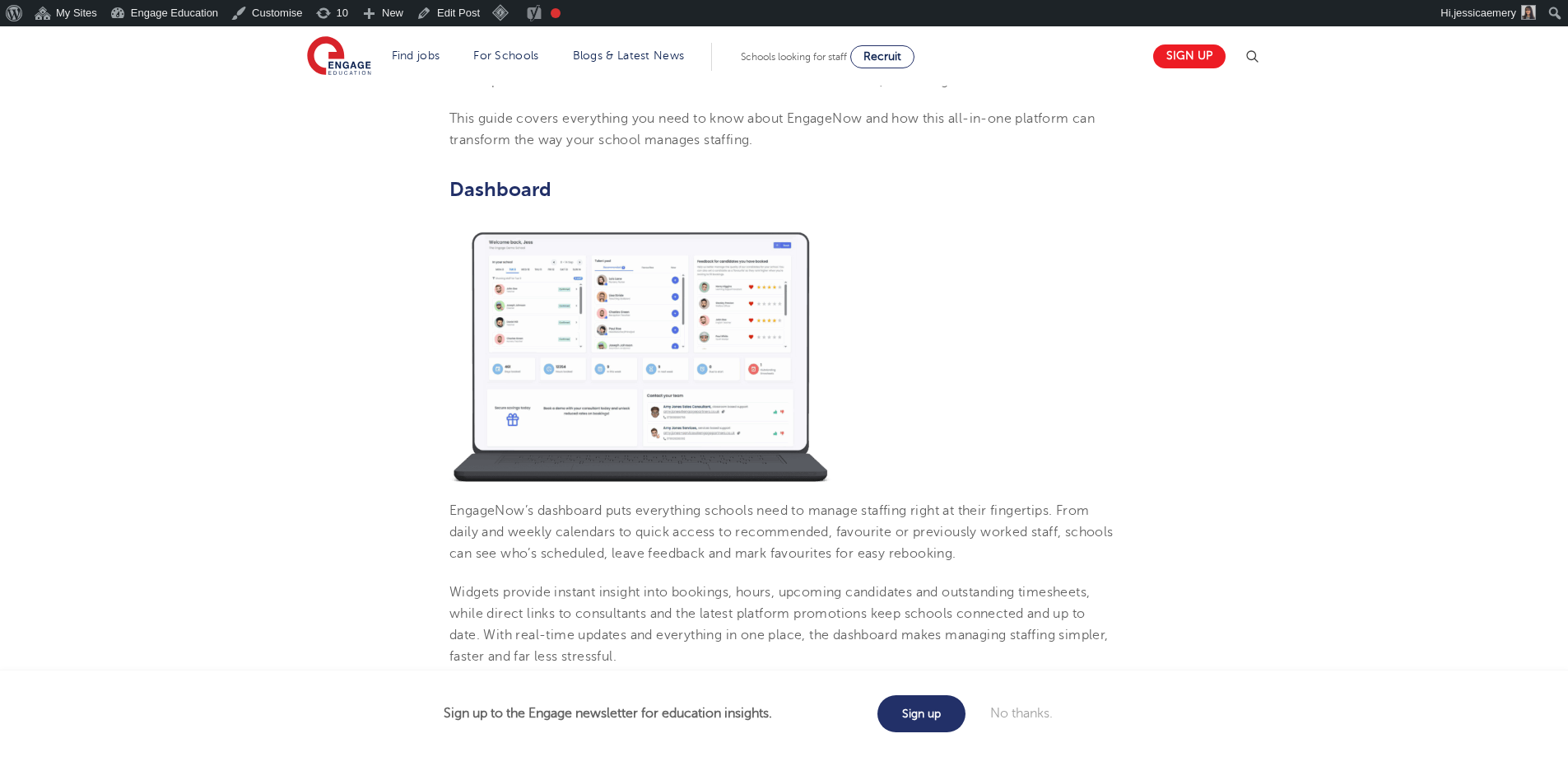
scroll to position [741, 0]
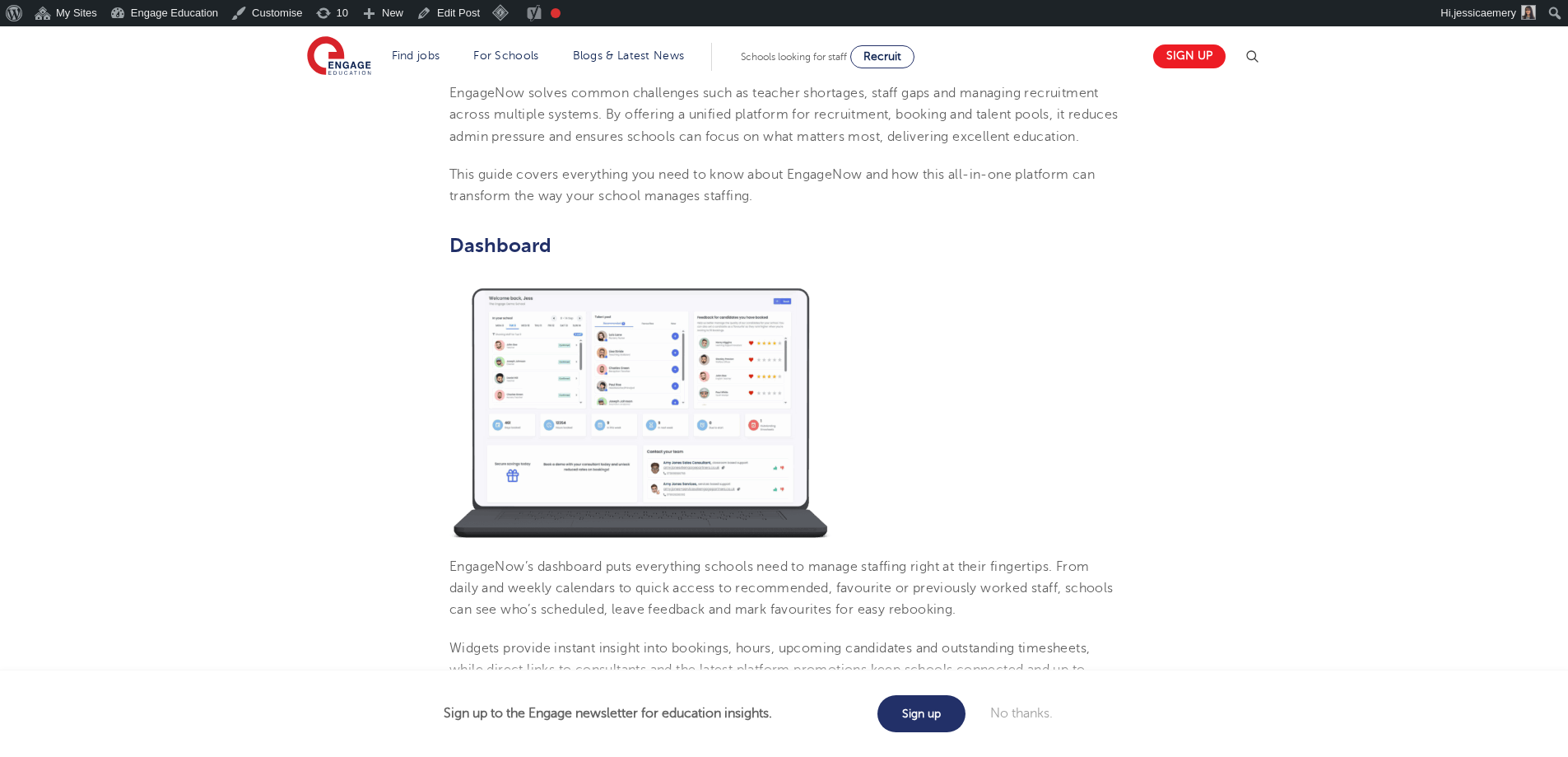
scroll to position [741, 0]
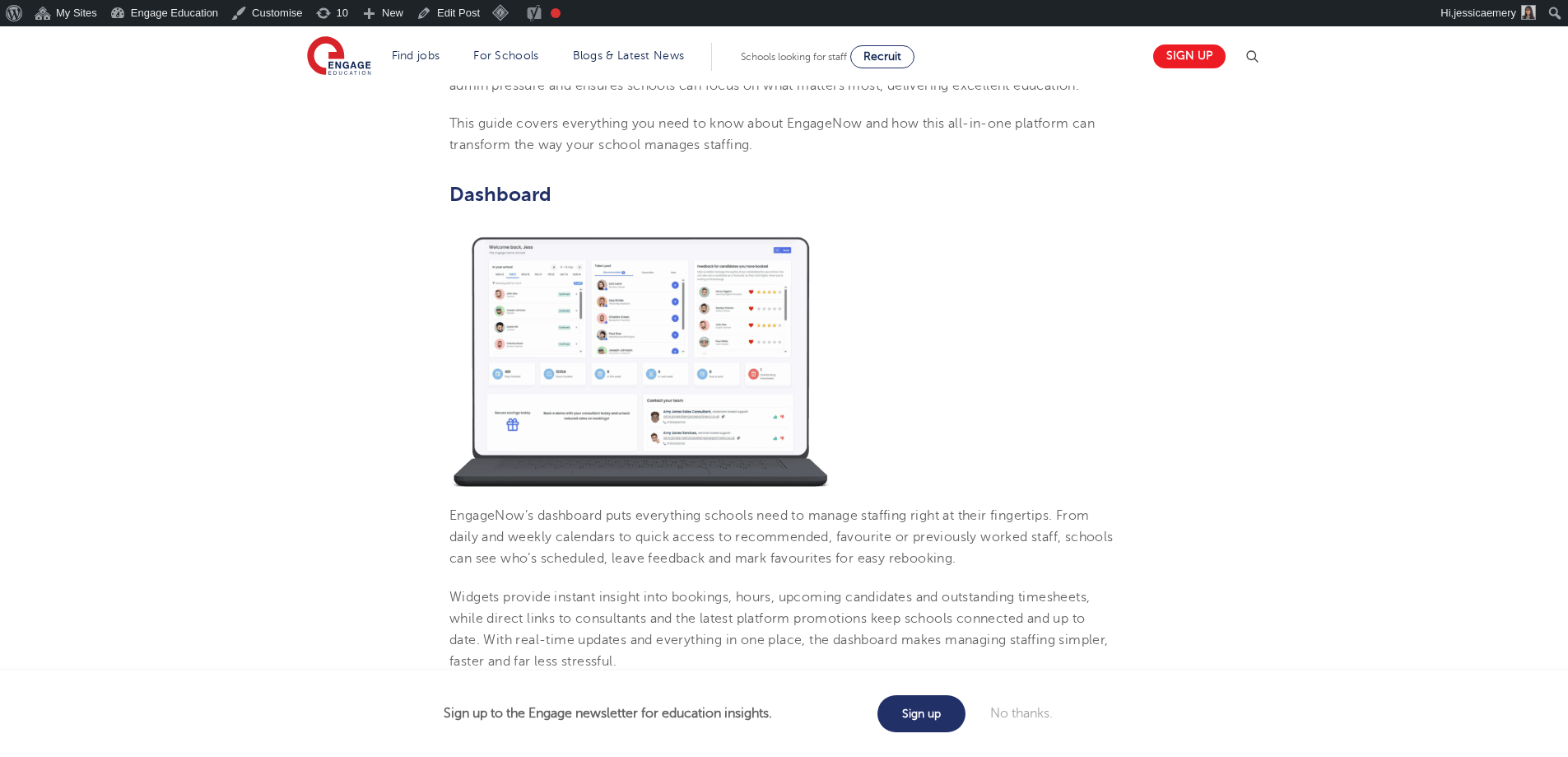
click at [610, 398] on img at bounding box center [640, 360] width 382 height 254
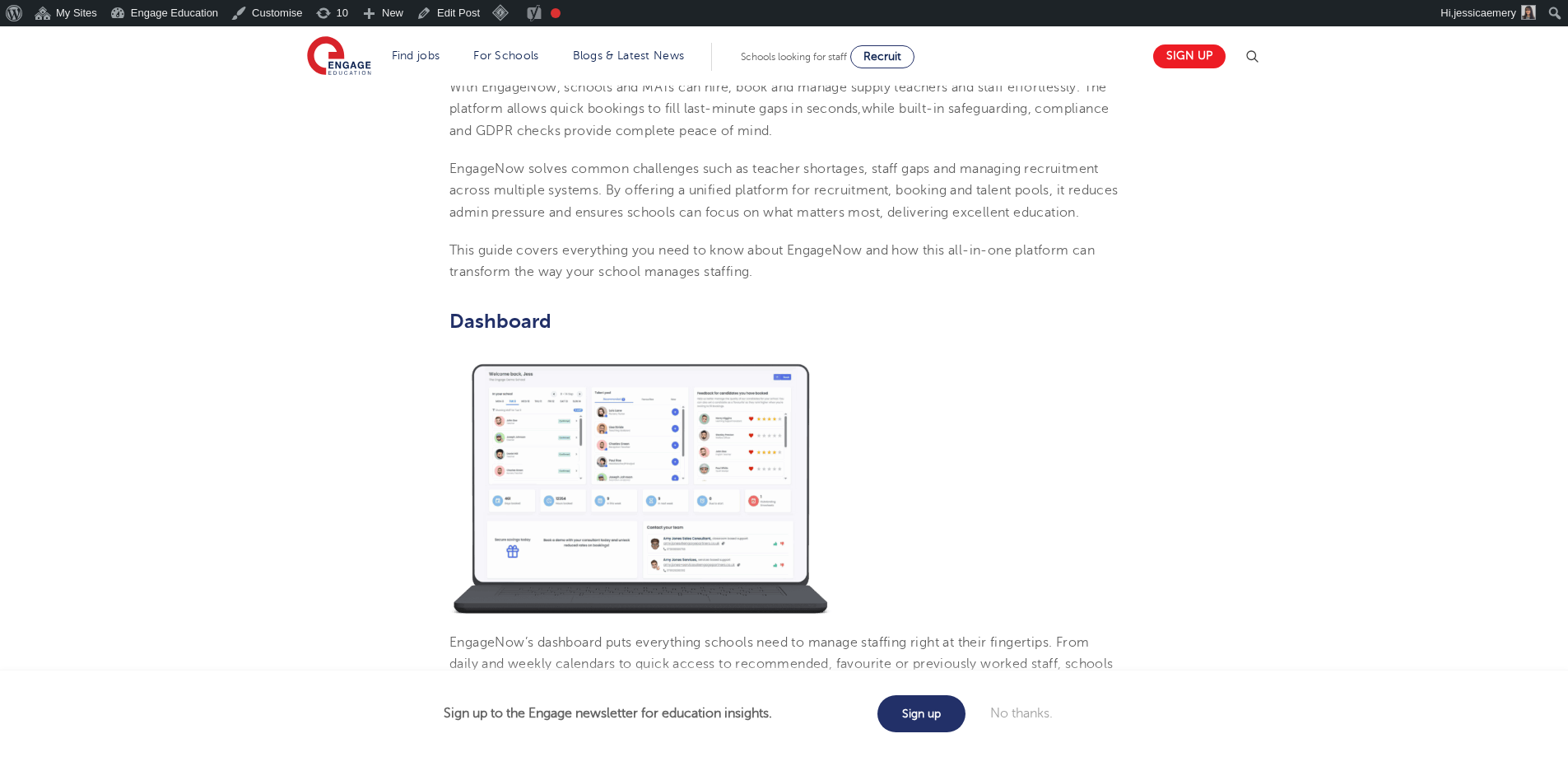
scroll to position [412, 0]
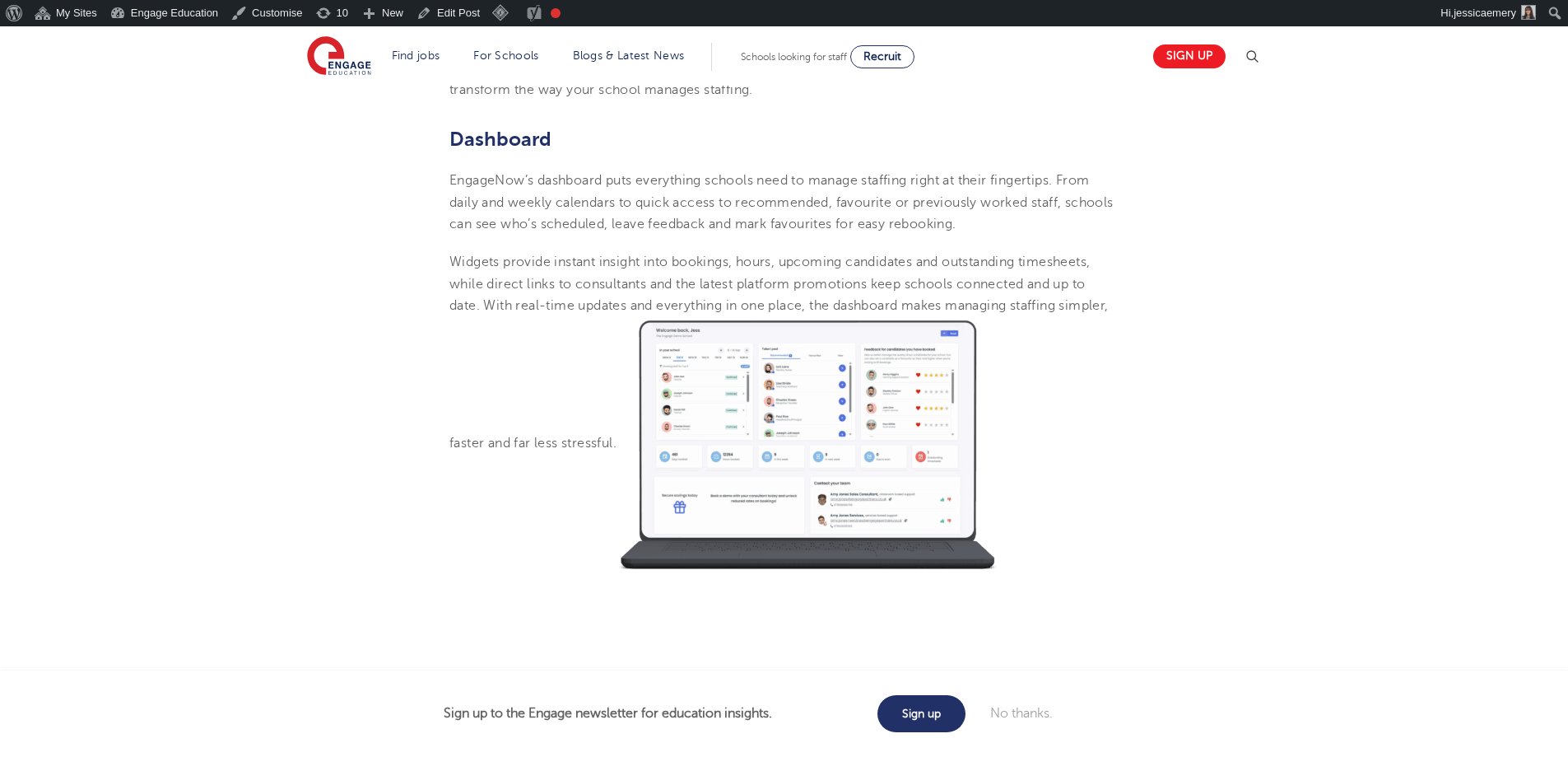
scroll to position [824, 0]
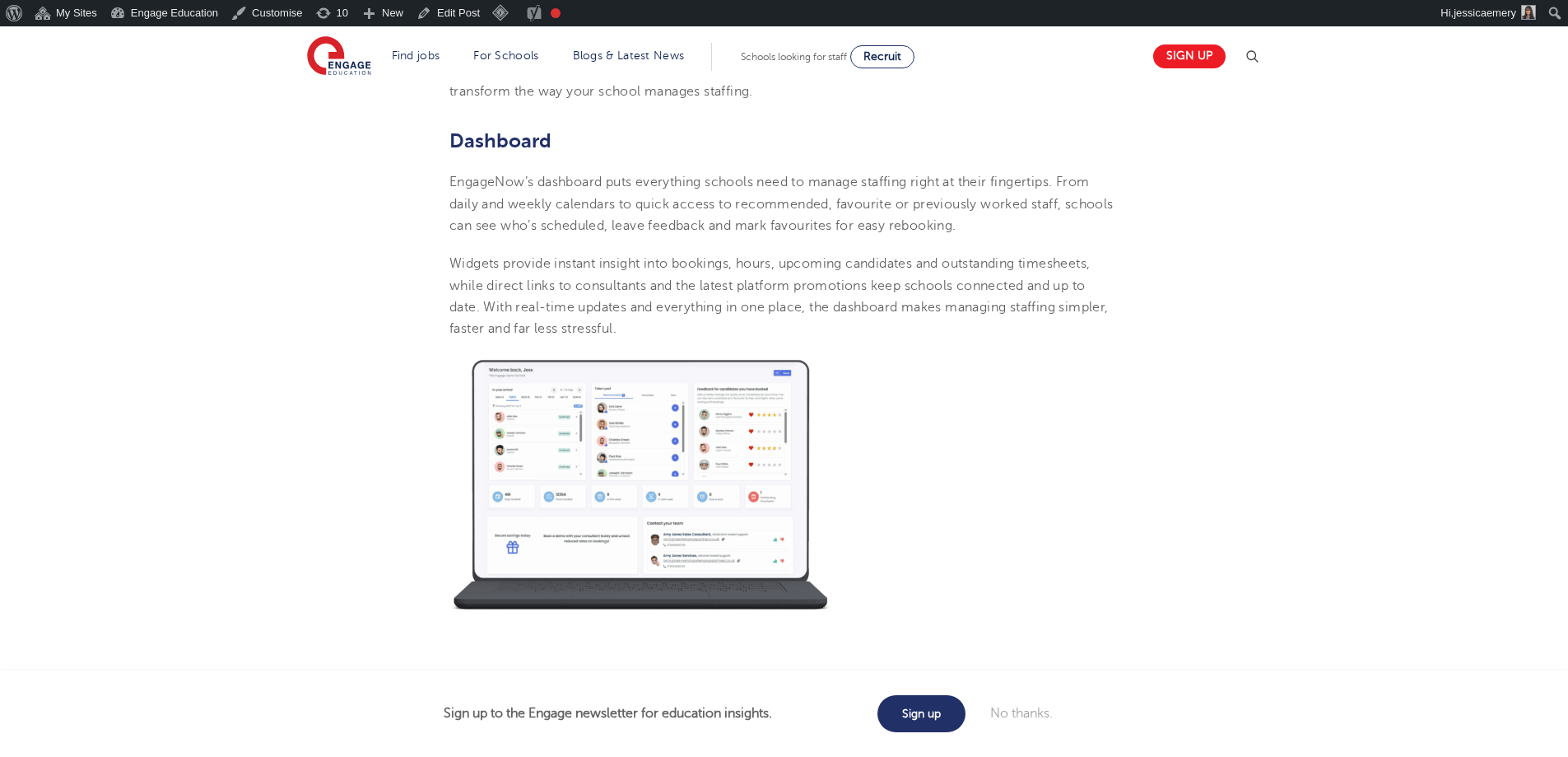
scroll to position [824, 0]
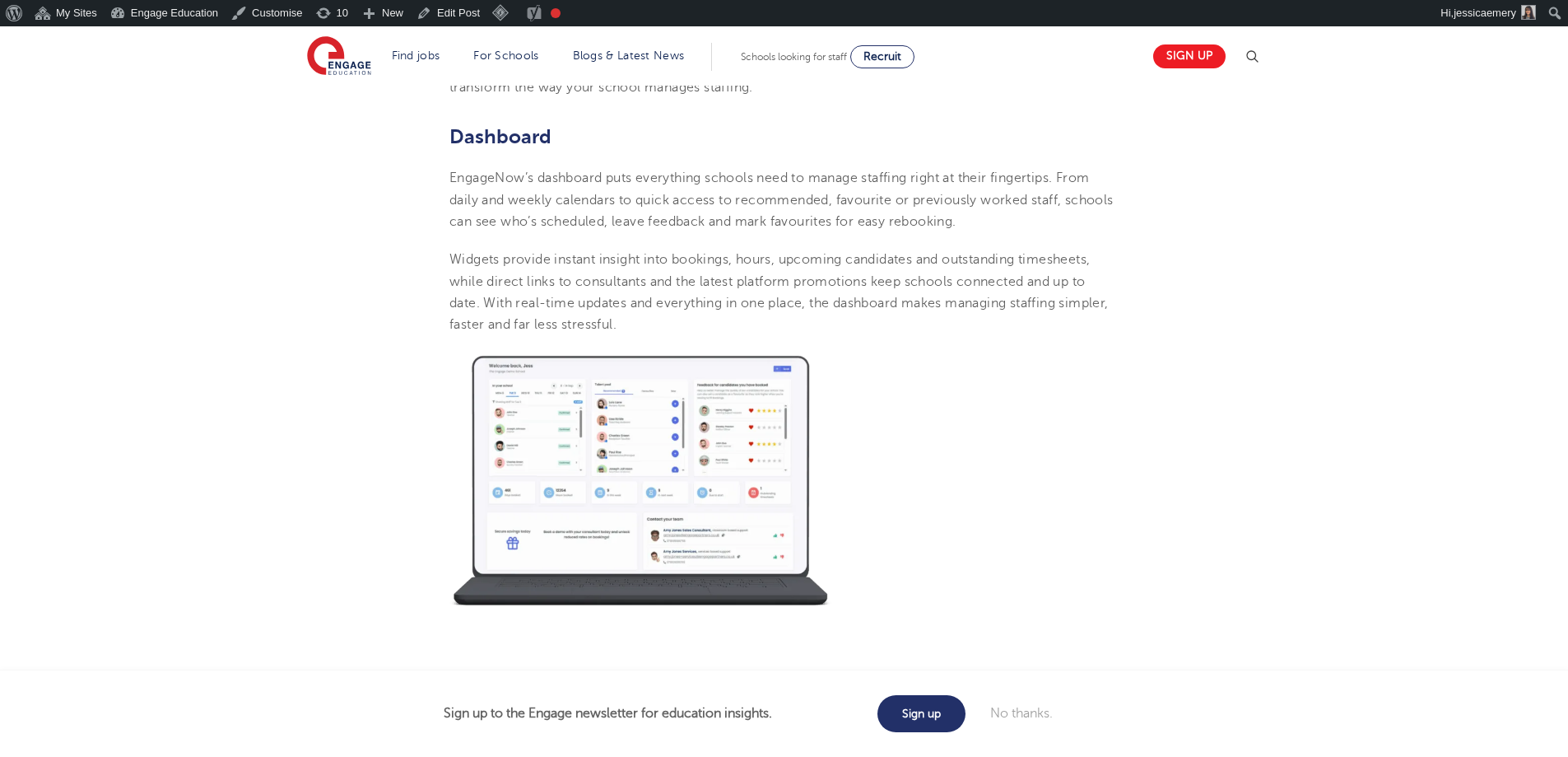
scroll to position [824, 0]
